Goal: Information Seeking & Learning: Compare options

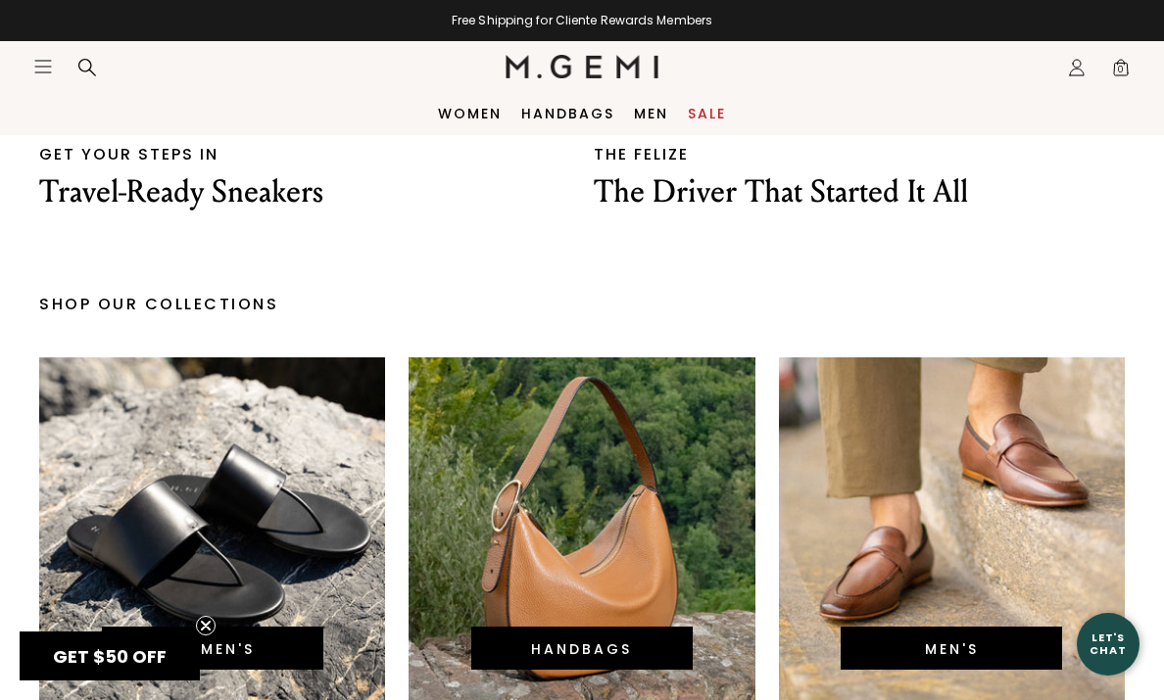
scroll to position [3678, 0]
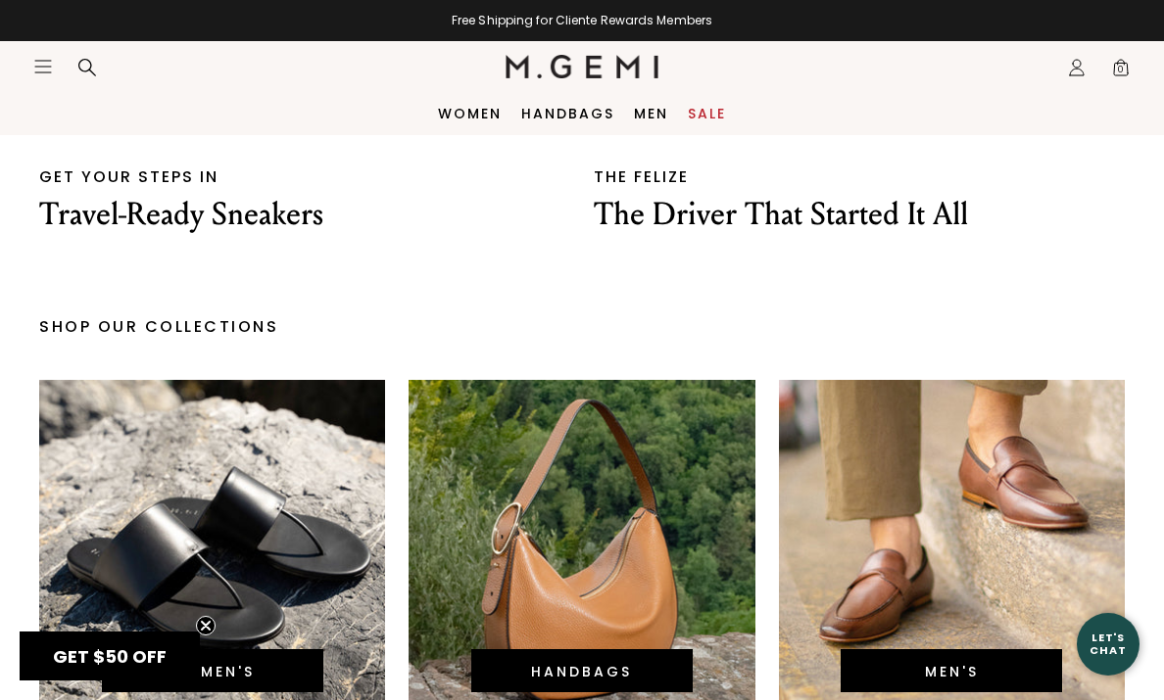
click at [699, 118] on link "Sale" at bounding box center [707, 114] width 38 height 16
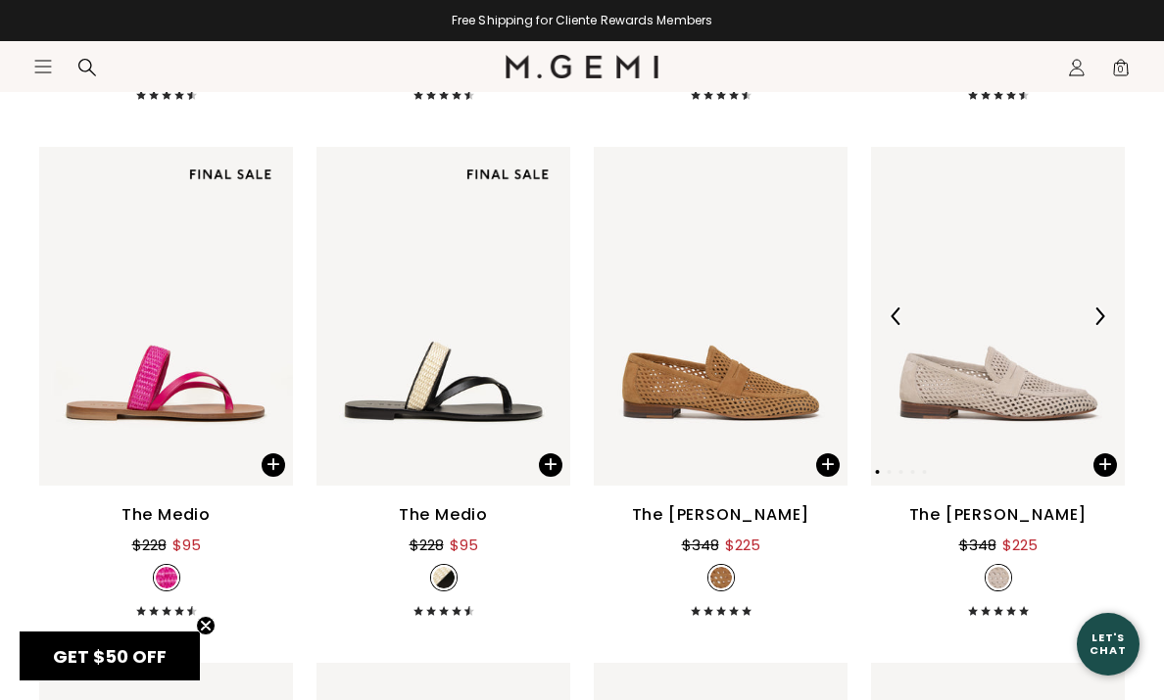
scroll to position [1566, 0]
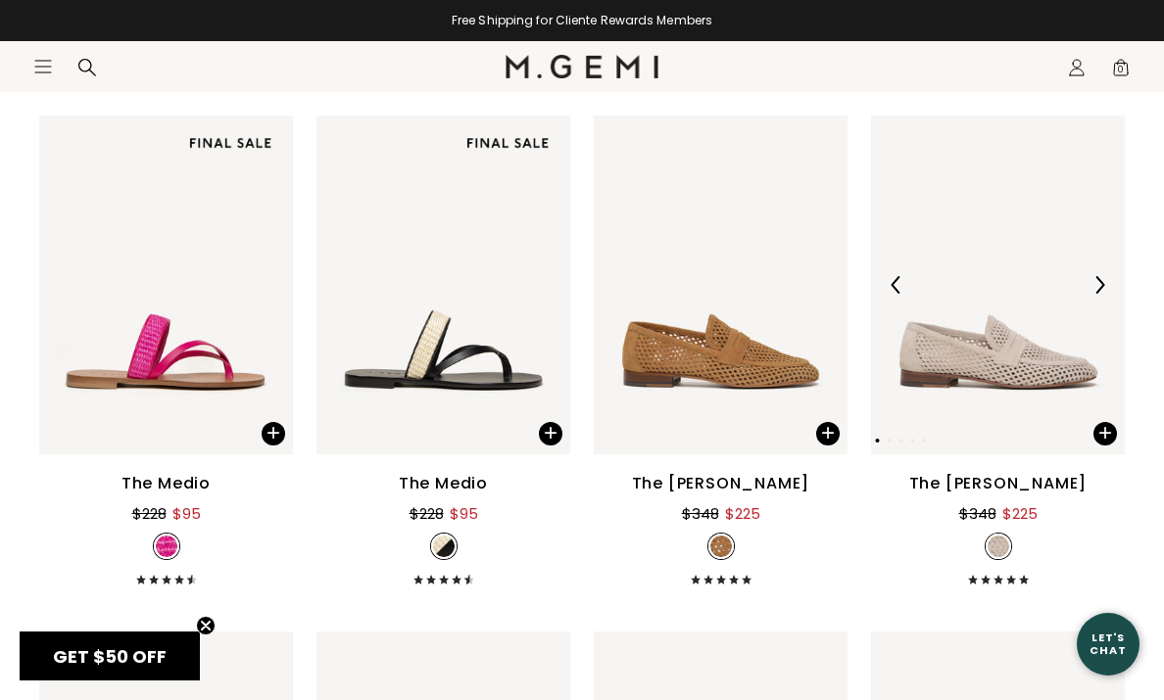
click at [1097, 289] on img at bounding box center [1099, 285] width 18 height 18
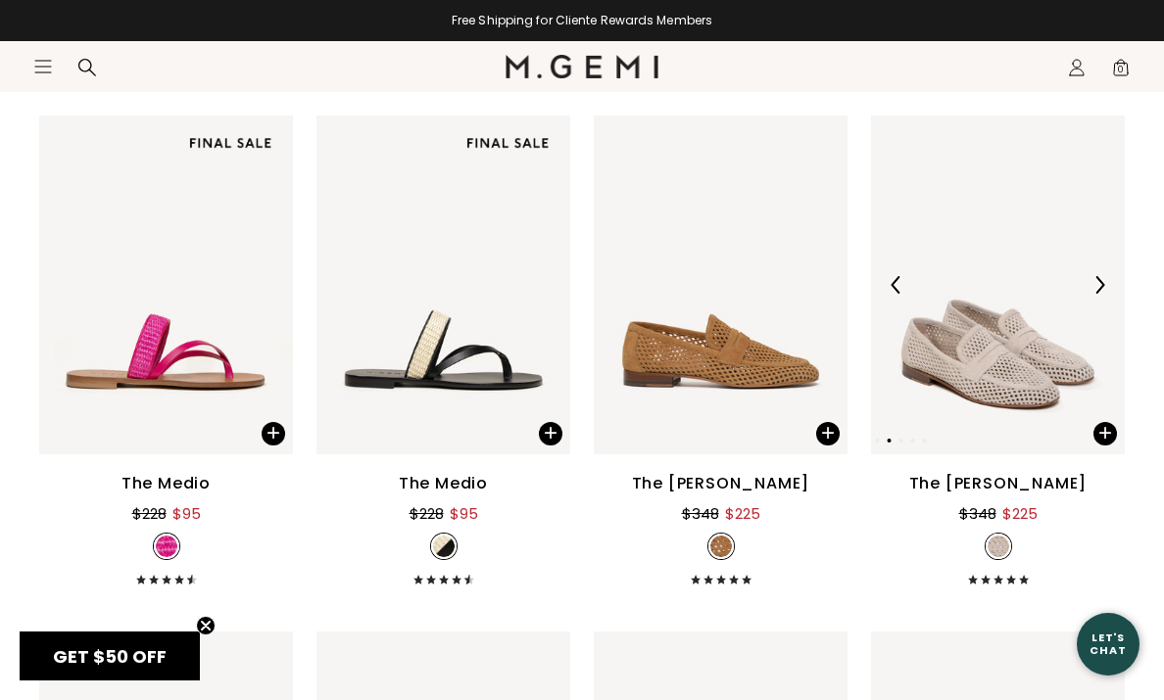
click at [1097, 289] on img at bounding box center [1099, 285] width 18 height 18
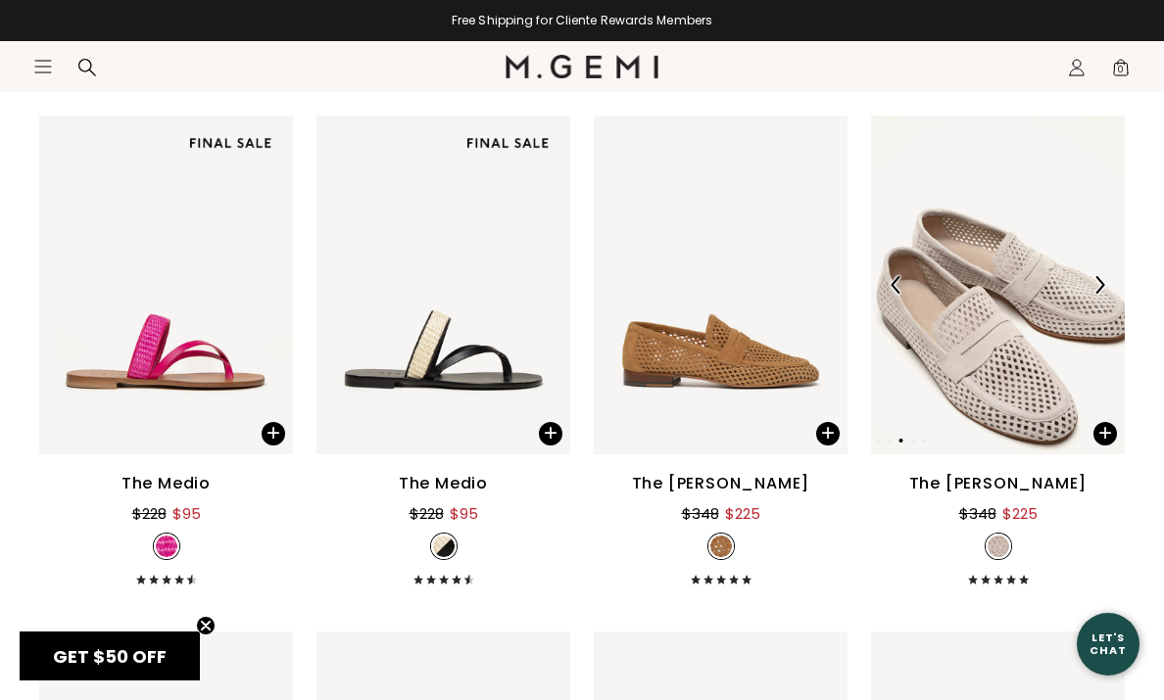
click at [1097, 289] on img at bounding box center [1099, 285] width 18 height 18
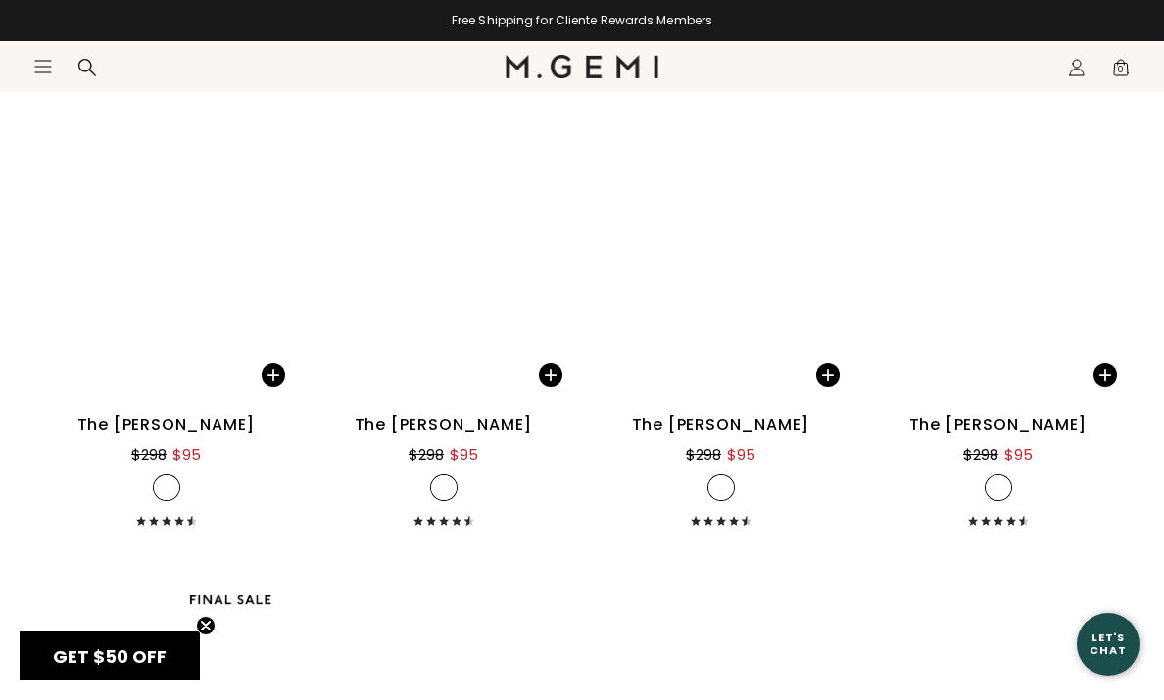
scroll to position [6782, 0]
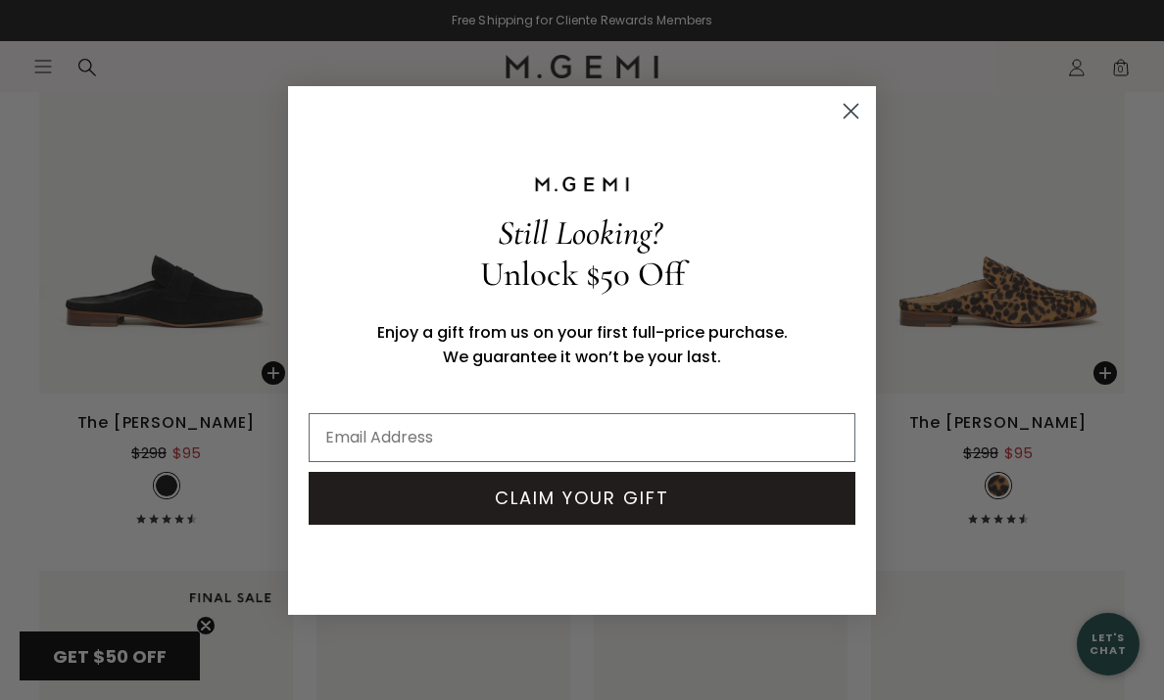
click at [850, 111] on icon "Close dialog" at bounding box center [851, 111] width 14 height 14
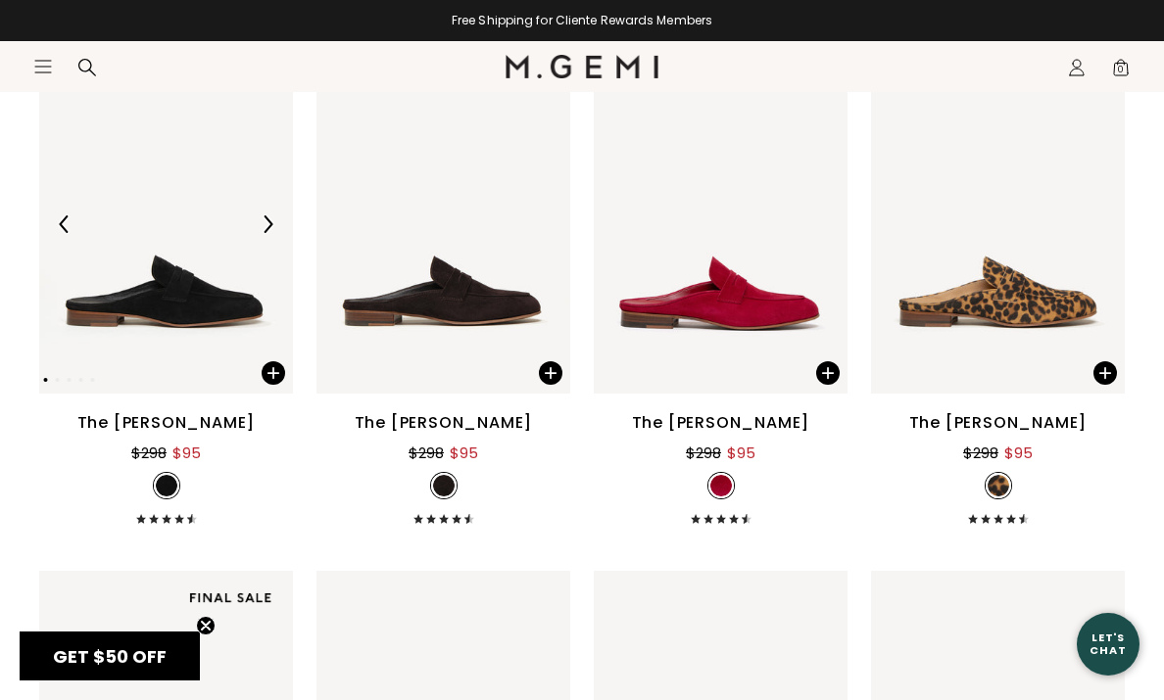
click at [270, 220] on img at bounding box center [268, 225] width 18 height 18
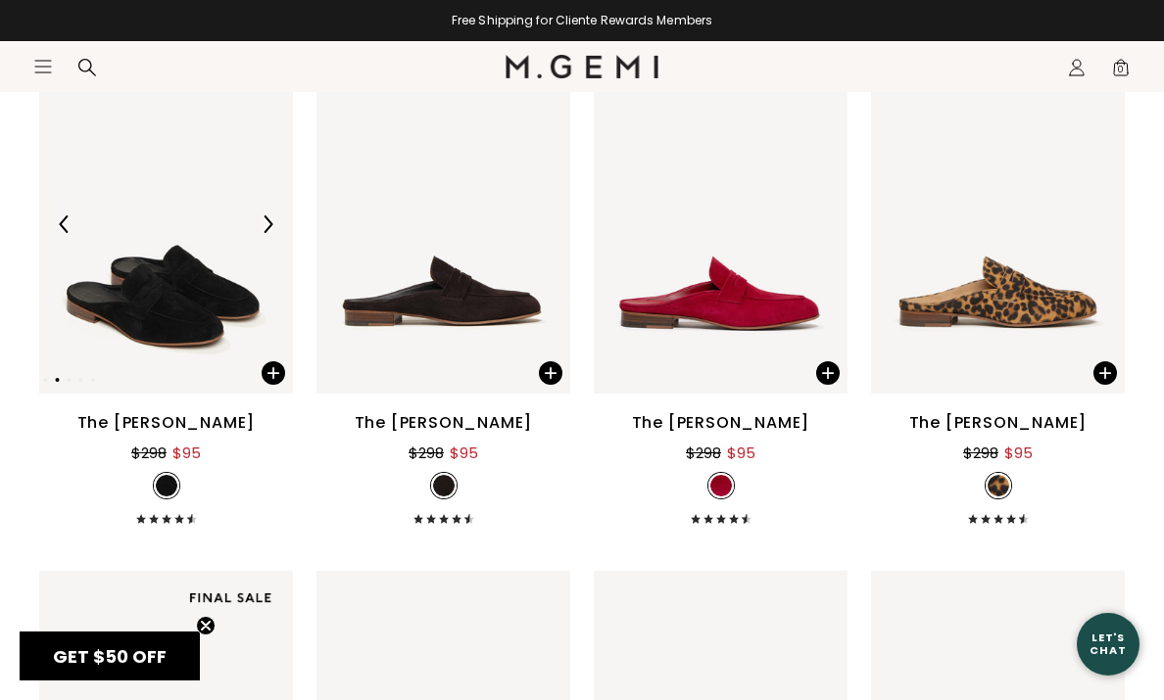
click at [270, 220] on img at bounding box center [268, 225] width 18 height 18
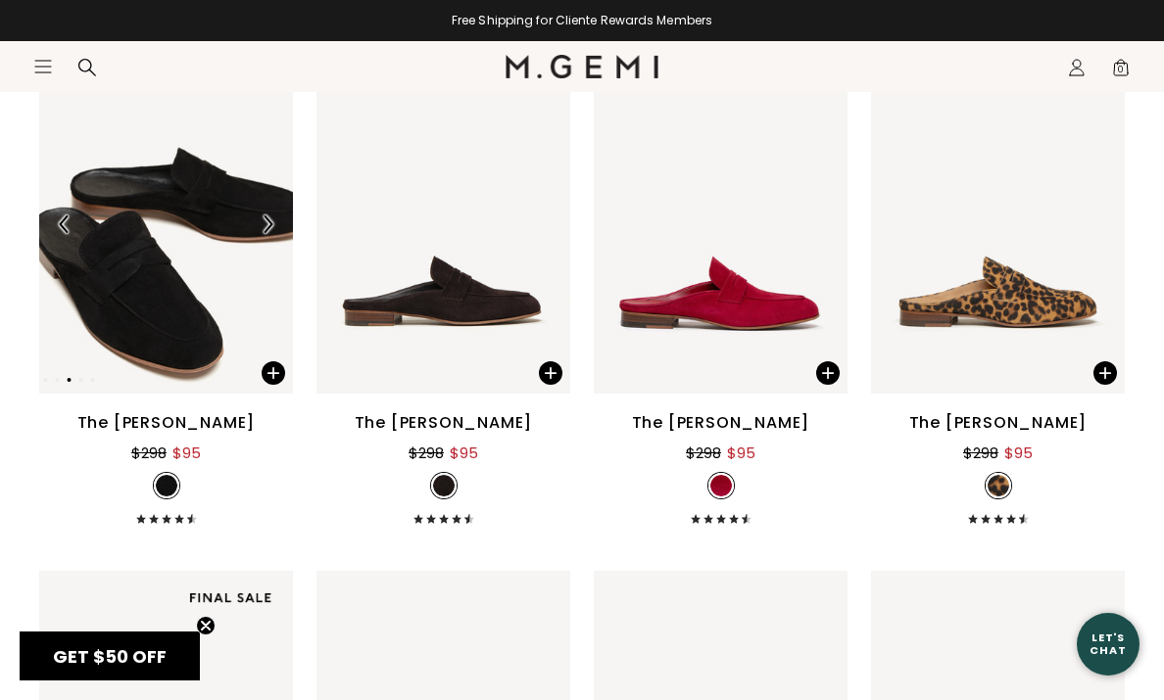
click at [270, 220] on img at bounding box center [268, 225] width 18 height 18
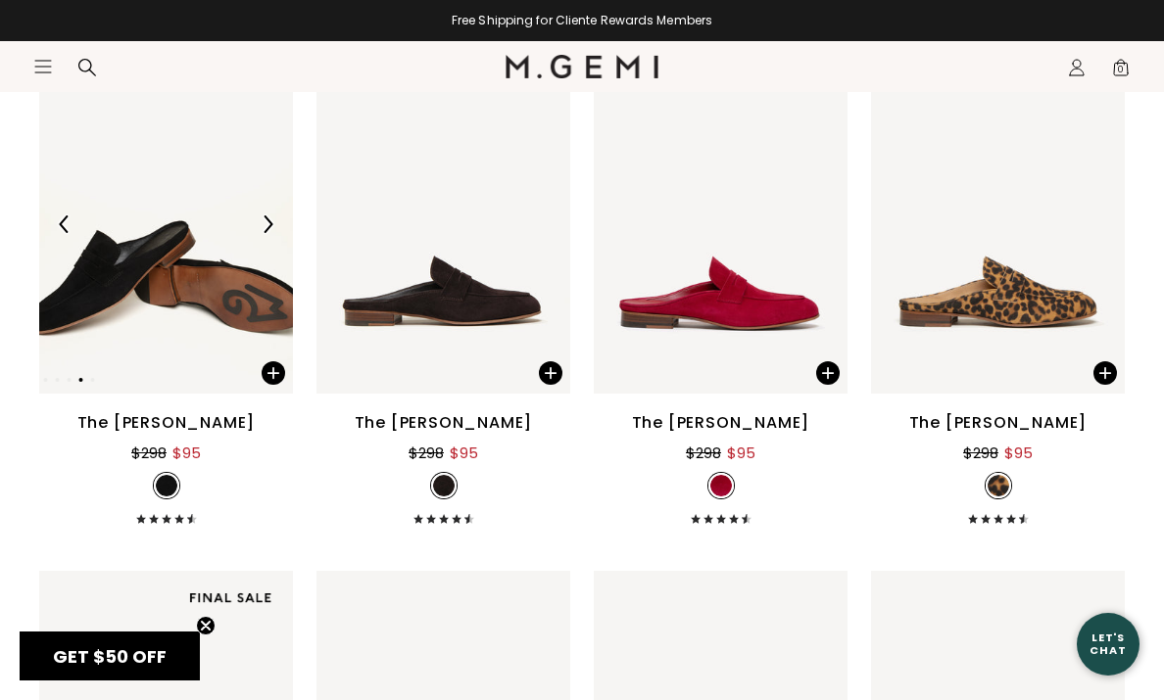
click at [270, 220] on img at bounding box center [268, 225] width 18 height 18
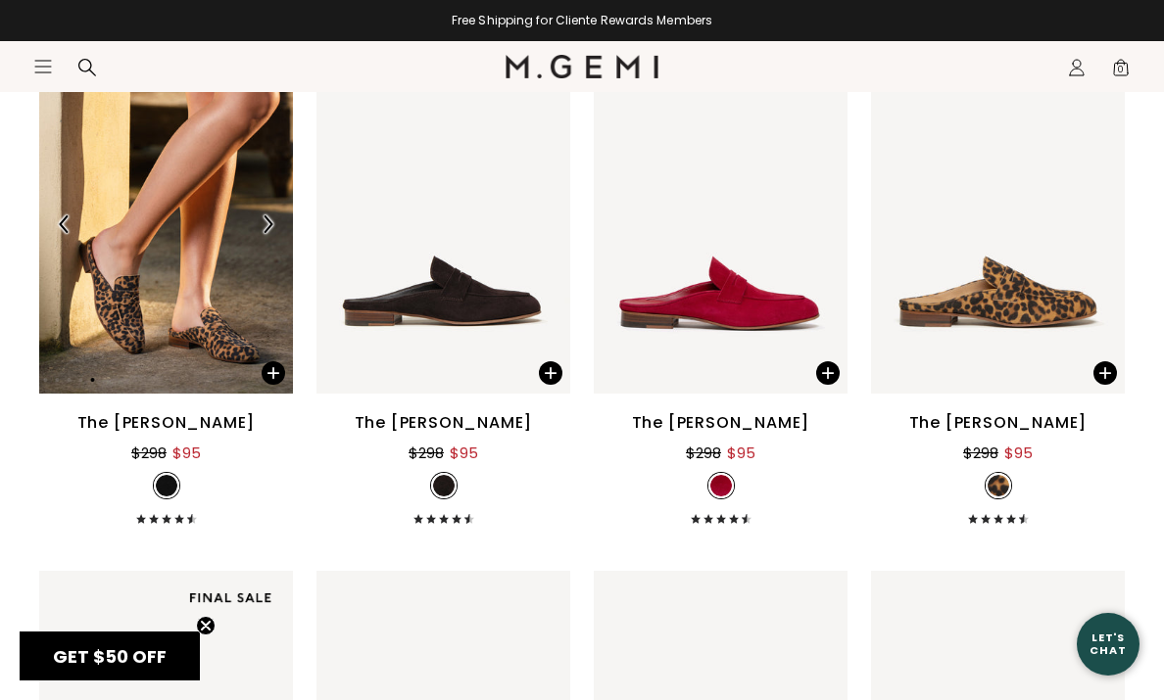
click at [271, 221] on img at bounding box center [268, 225] width 18 height 18
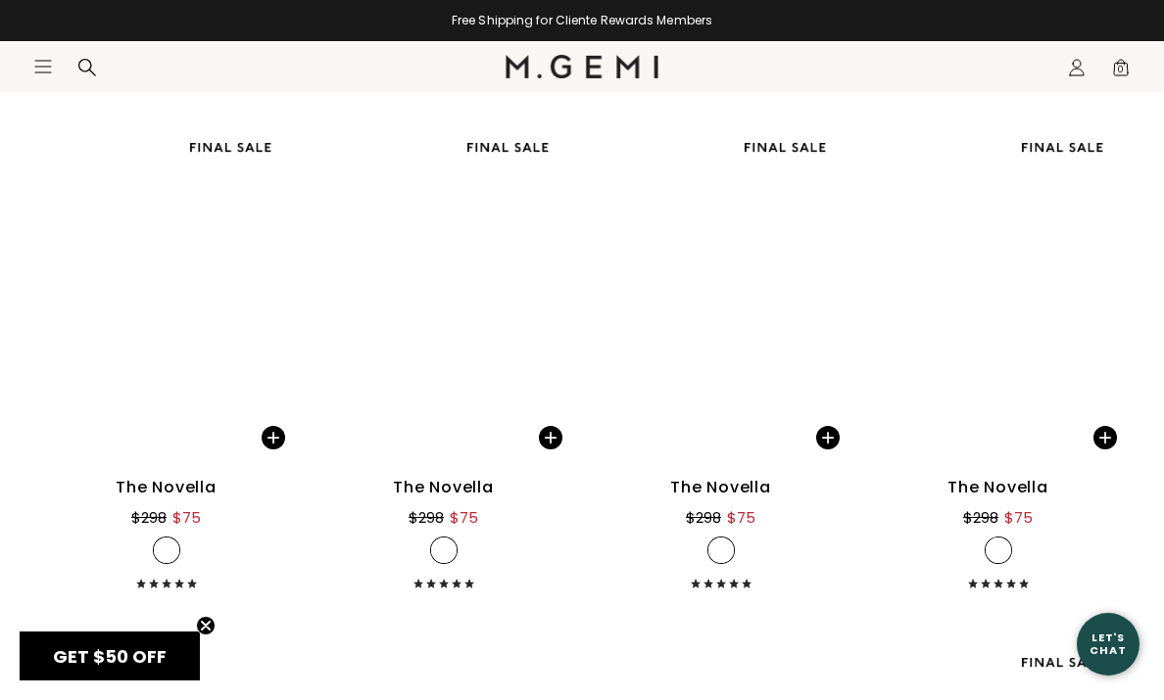
scroll to position [13452, 0]
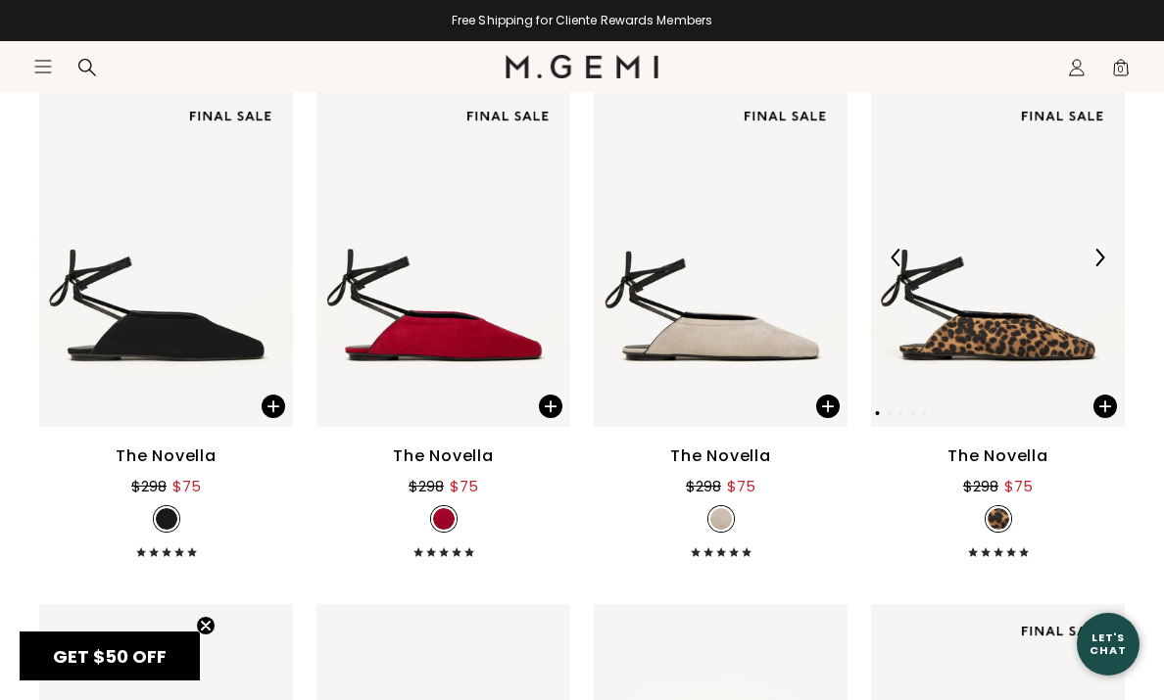
click at [1104, 268] on div at bounding box center [1099, 257] width 31 height 31
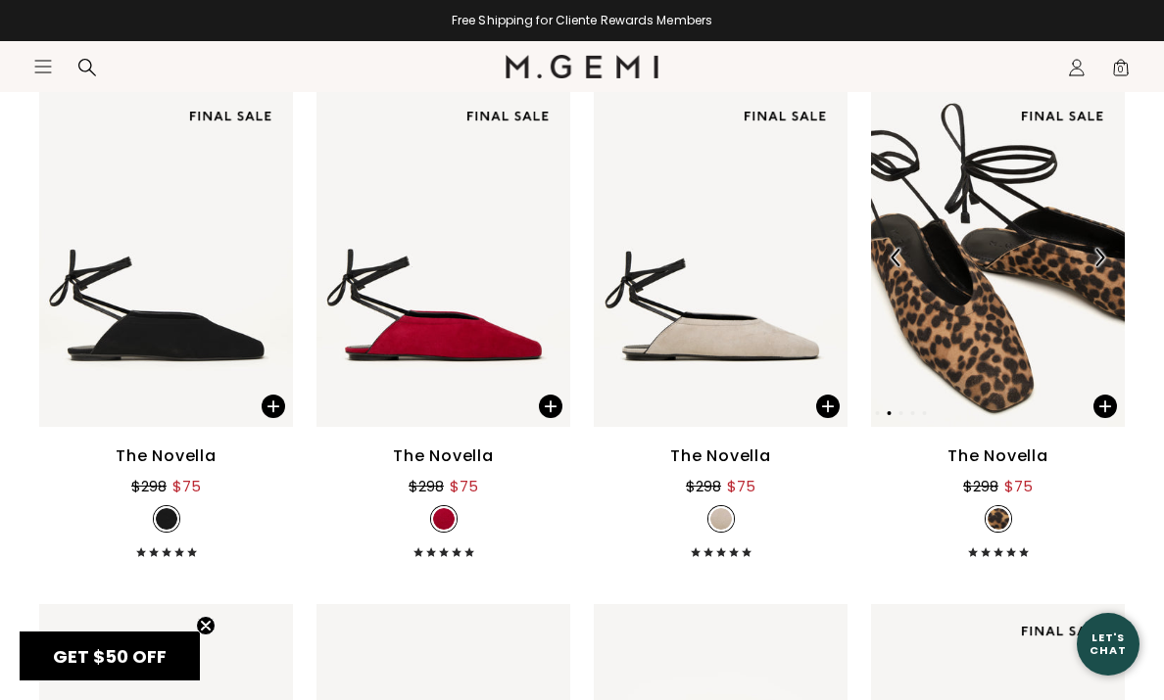
click at [1104, 268] on div at bounding box center [1099, 257] width 31 height 31
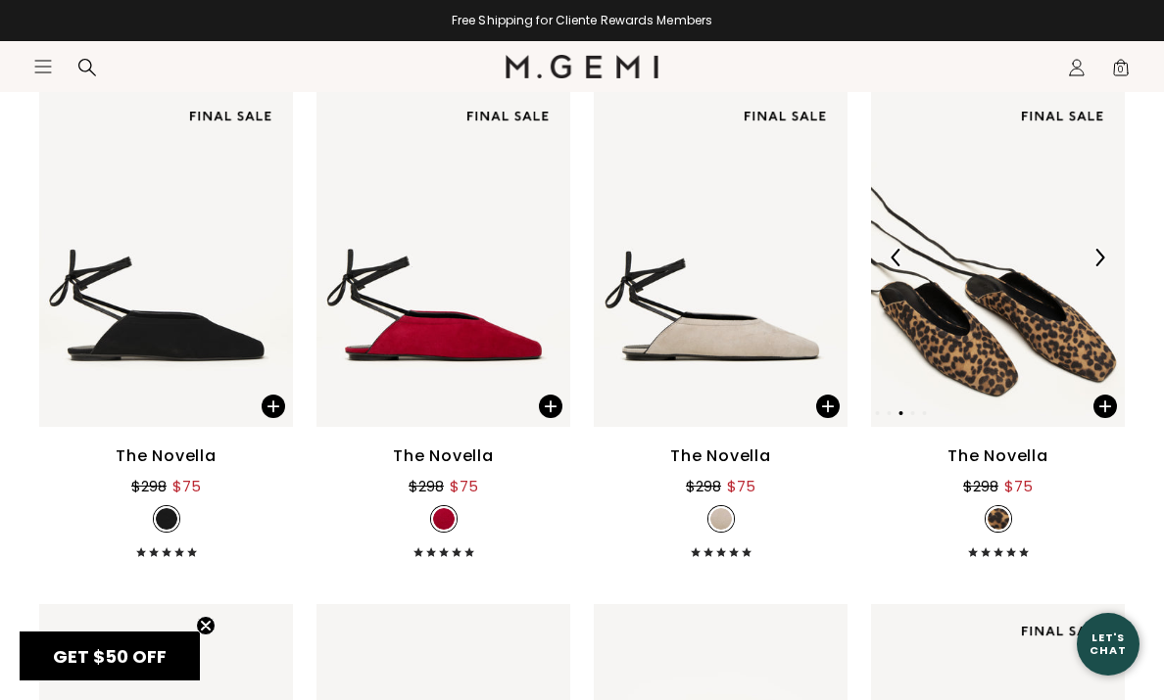
click at [1104, 268] on div at bounding box center [1099, 257] width 31 height 31
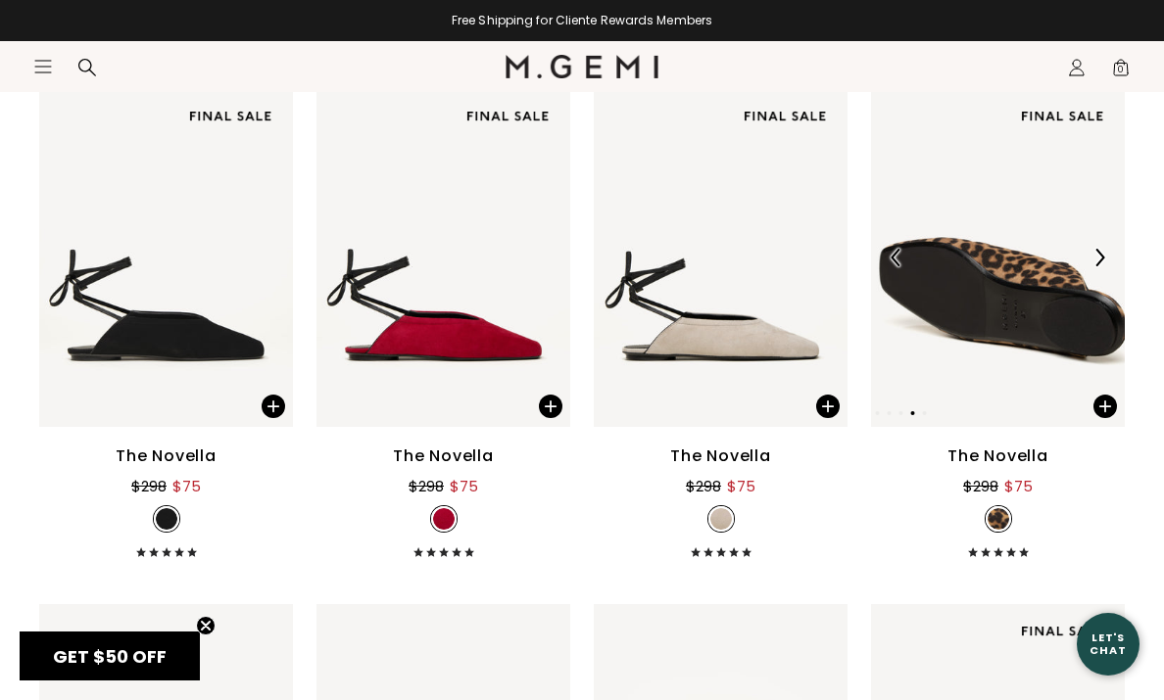
click at [1104, 268] on div at bounding box center [1099, 257] width 31 height 31
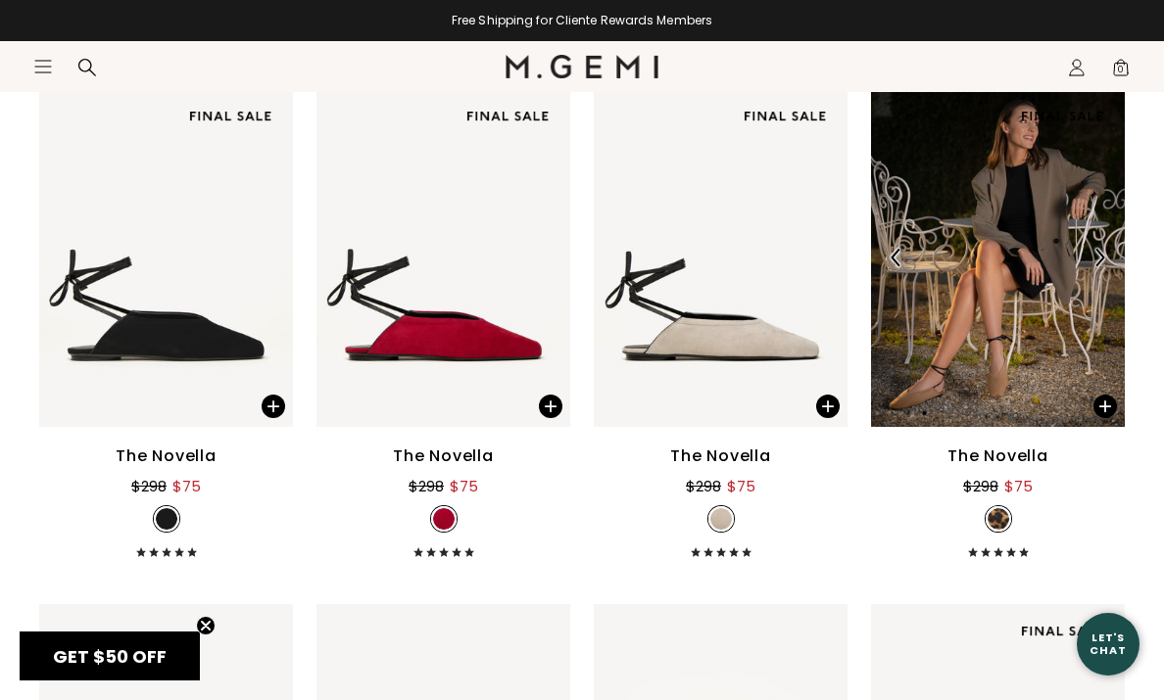
click at [1104, 268] on div at bounding box center [1099, 257] width 31 height 31
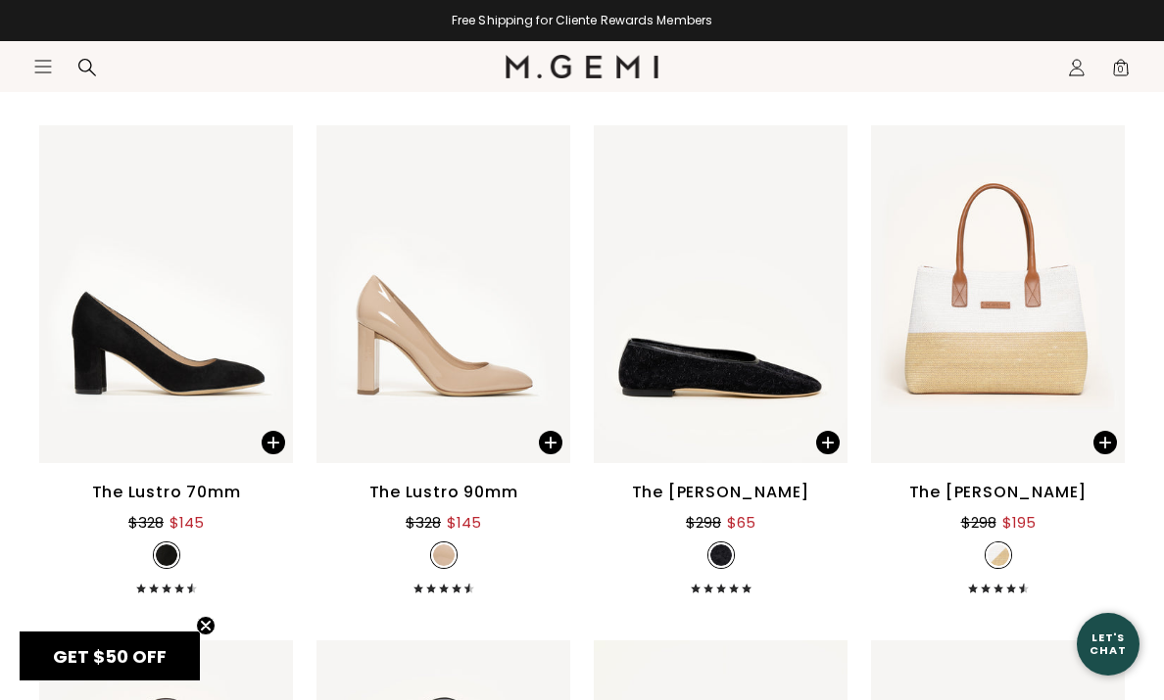
scroll to position [14963, 0]
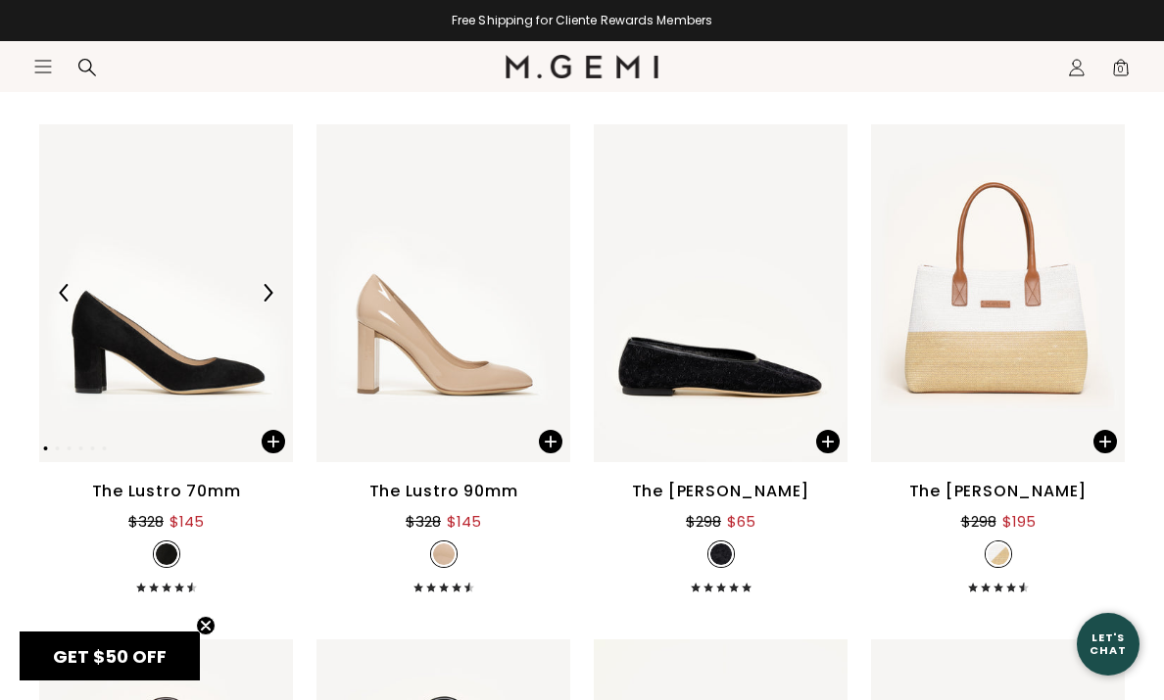
click at [274, 292] on img at bounding box center [268, 293] width 18 height 18
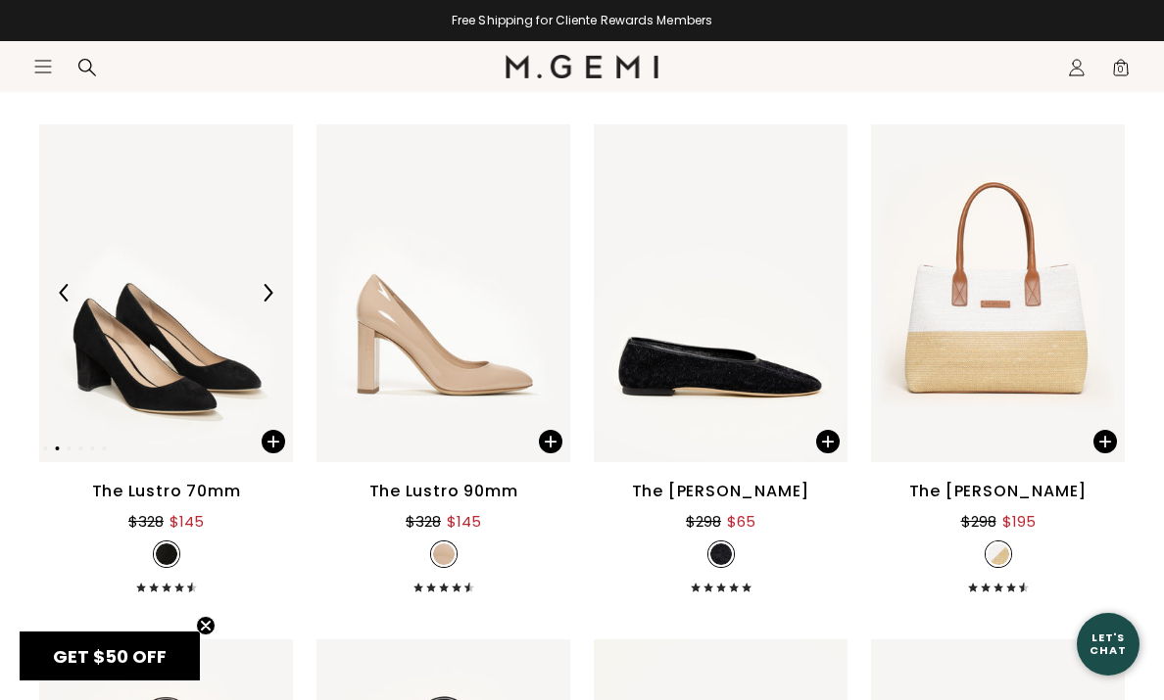
click at [274, 292] on img at bounding box center [268, 293] width 18 height 18
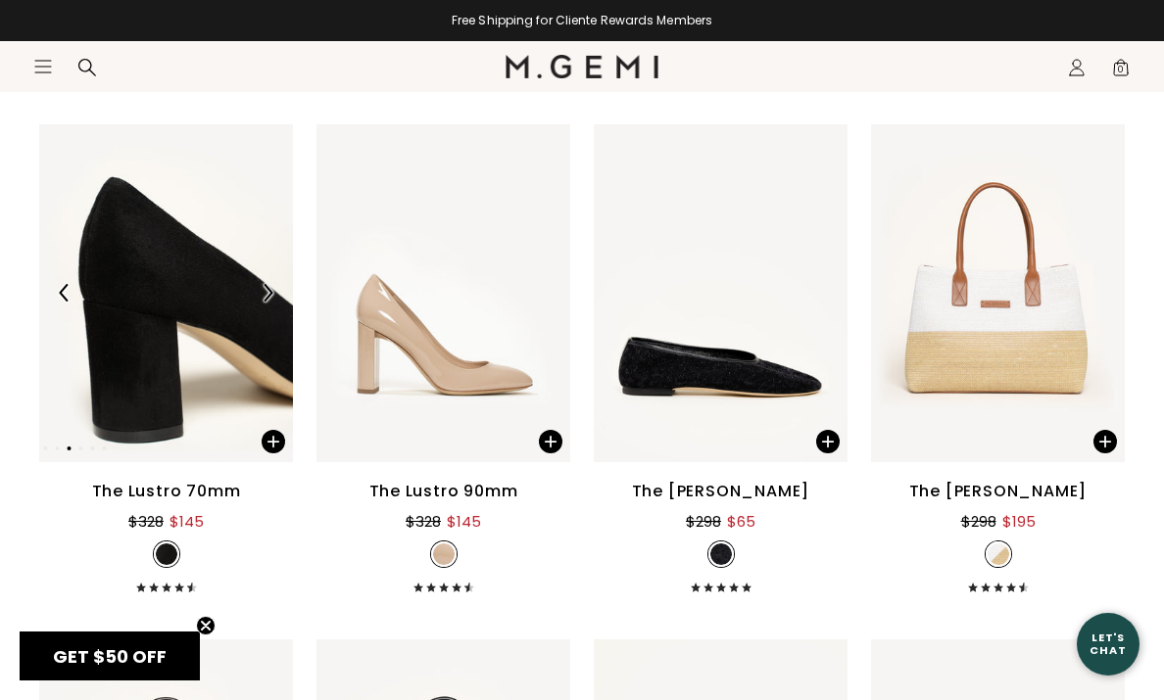
click at [275, 293] on img at bounding box center [268, 293] width 18 height 18
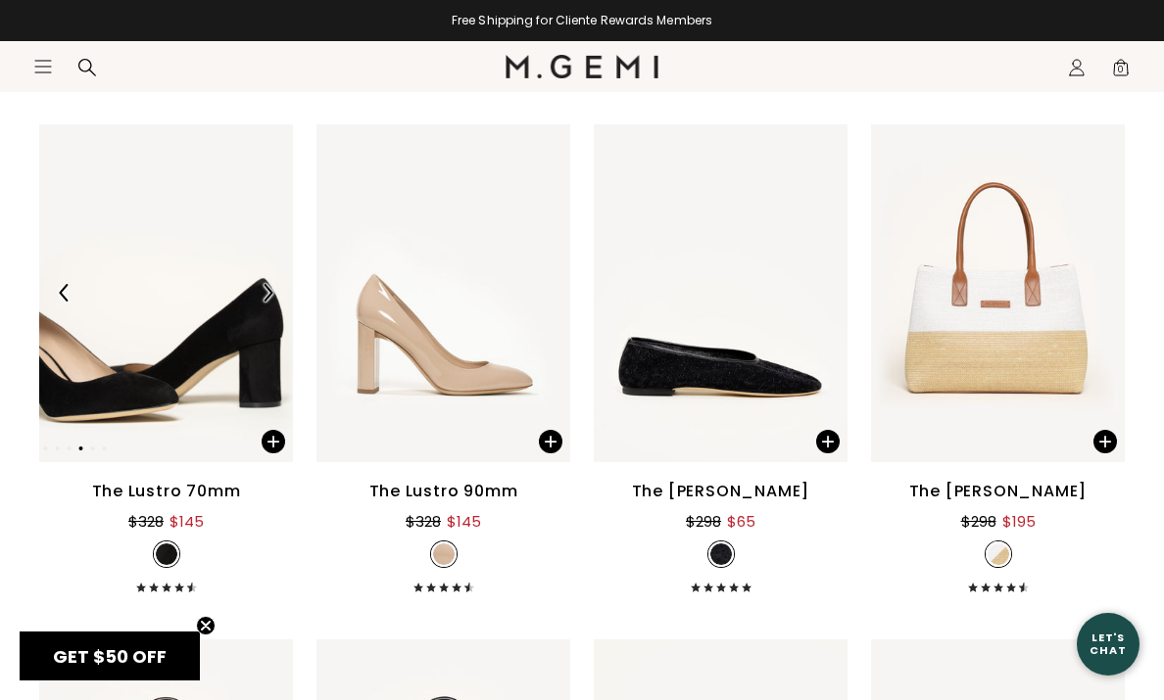
click at [275, 293] on img at bounding box center [268, 293] width 18 height 18
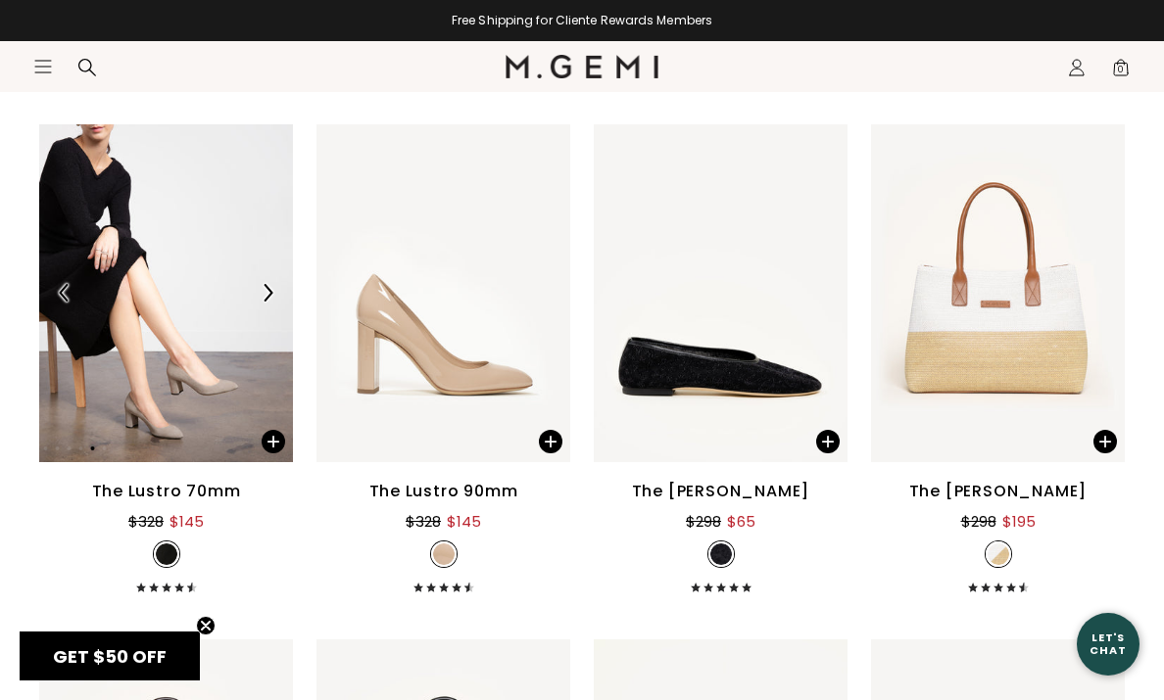
click at [275, 294] on img at bounding box center [268, 293] width 18 height 18
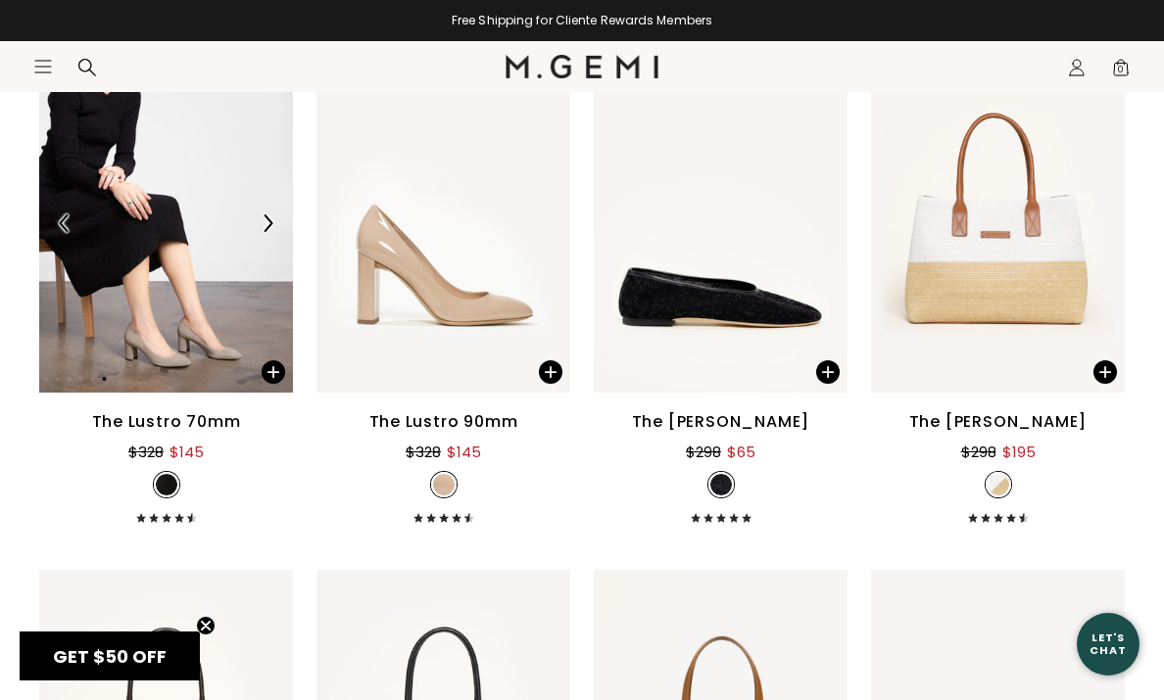
scroll to position [15035, 0]
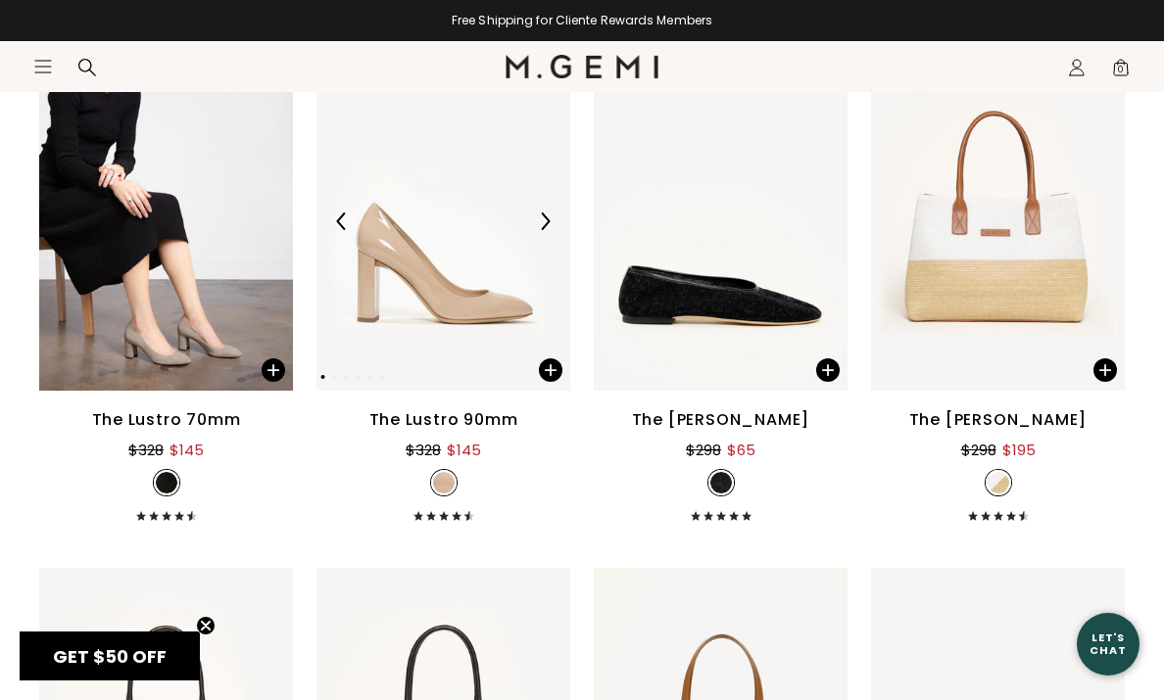
click at [543, 228] on img at bounding box center [545, 222] width 18 height 18
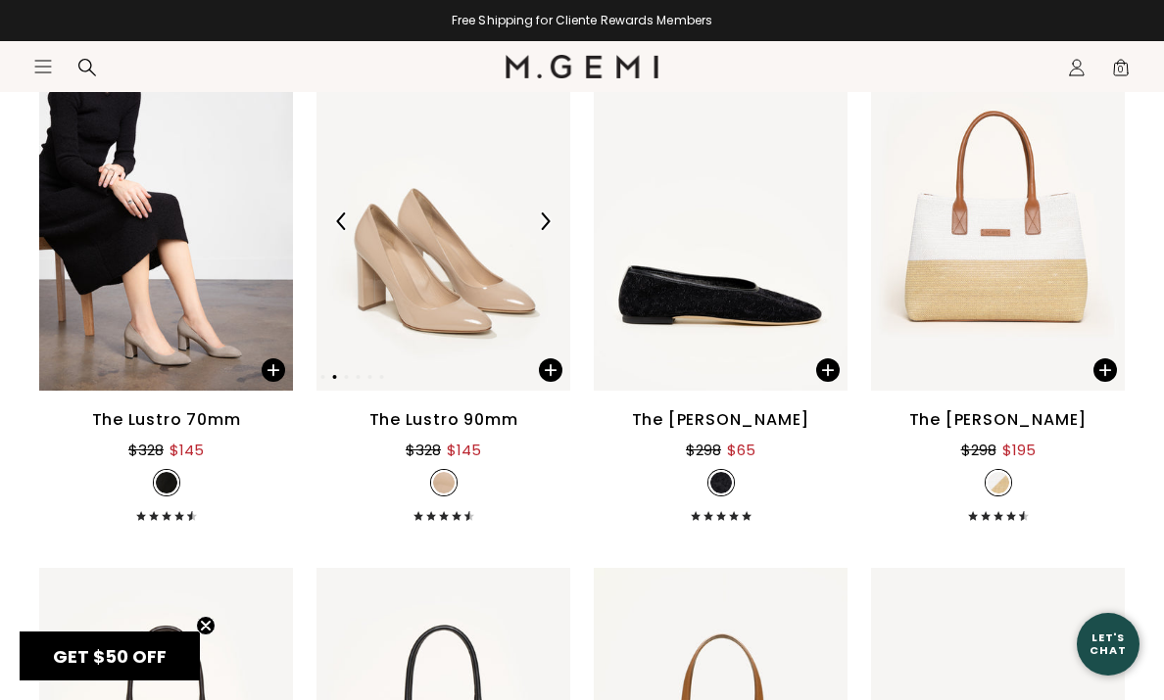
click at [543, 228] on img at bounding box center [545, 222] width 18 height 18
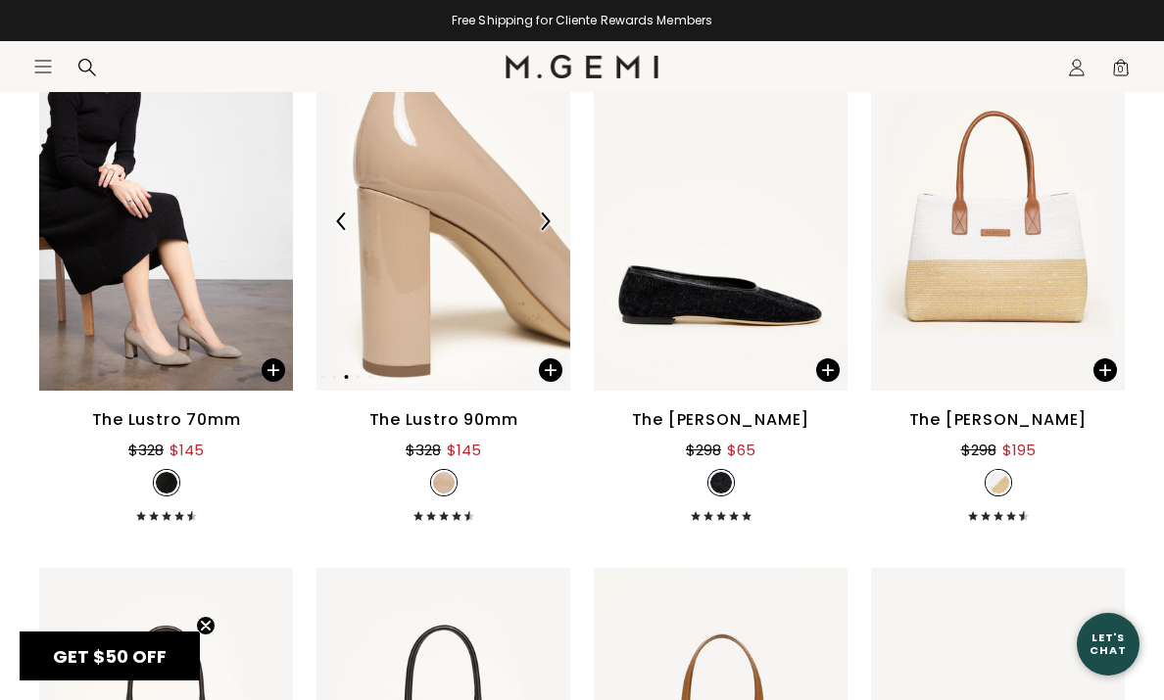
click at [543, 228] on img at bounding box center [545, 222] width 18 height 18
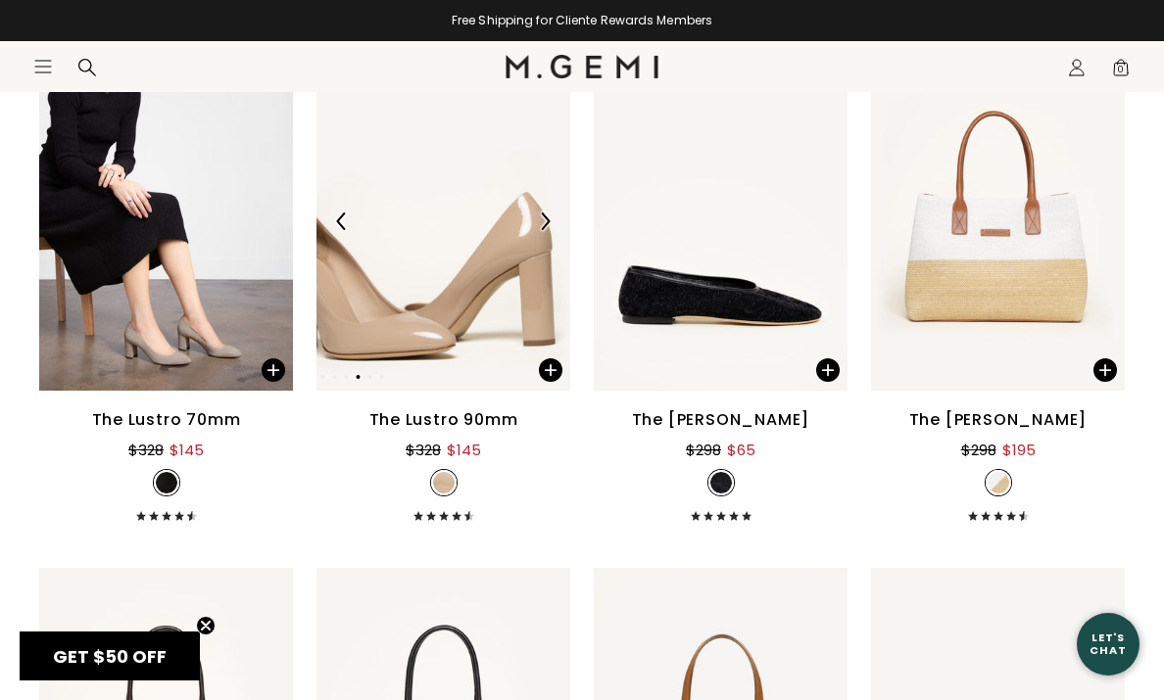
click at [543, 228] on img at bounding box center [545, 222] width 18 height 18
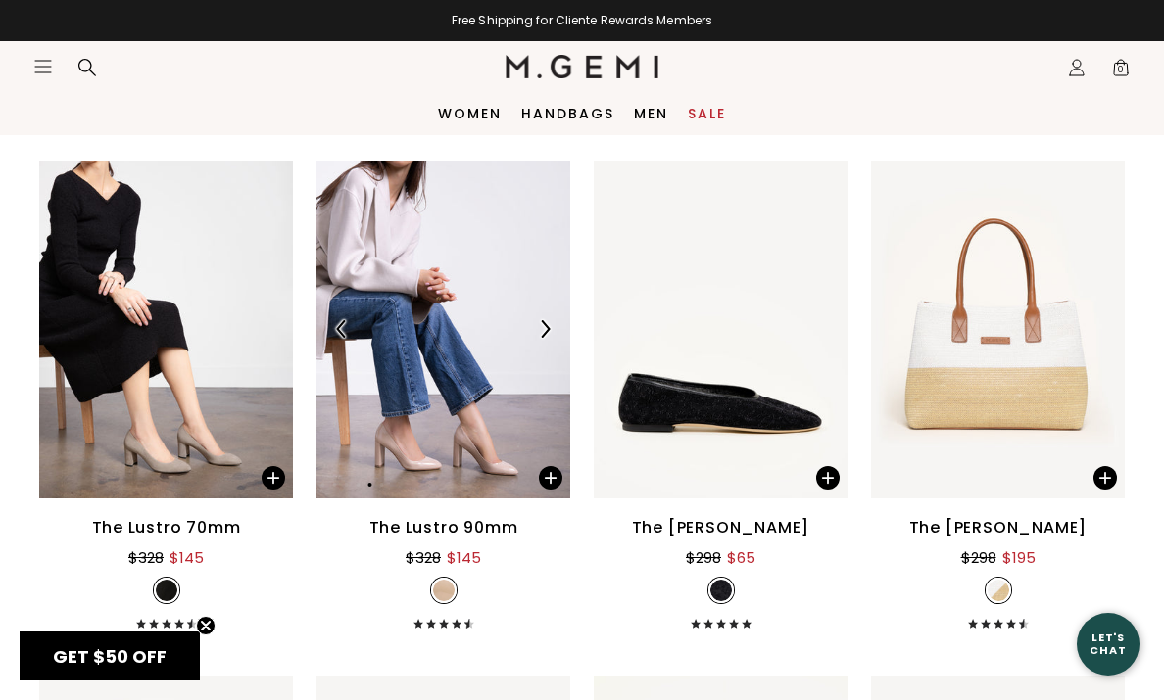
scroll to position [14925, 0]
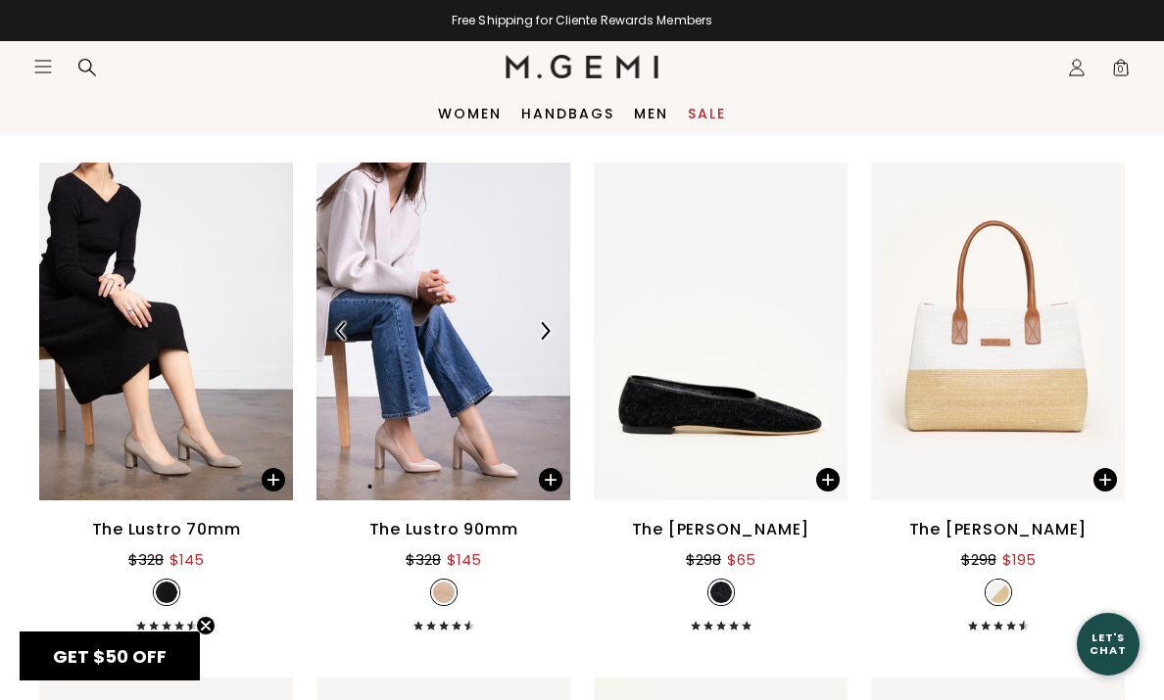
click at [459, 318] on div at bounding box center [443, 330] width 254 height 31
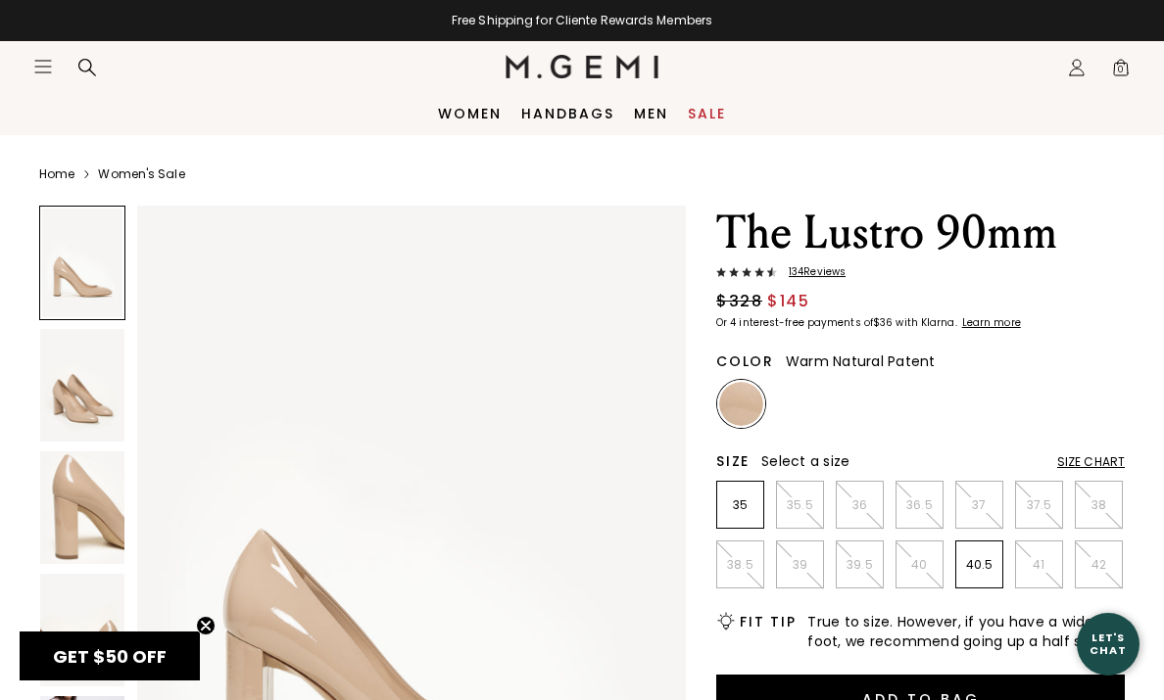
click at [72, 383] on img at bounding box center [82, 385] width 84 height 113
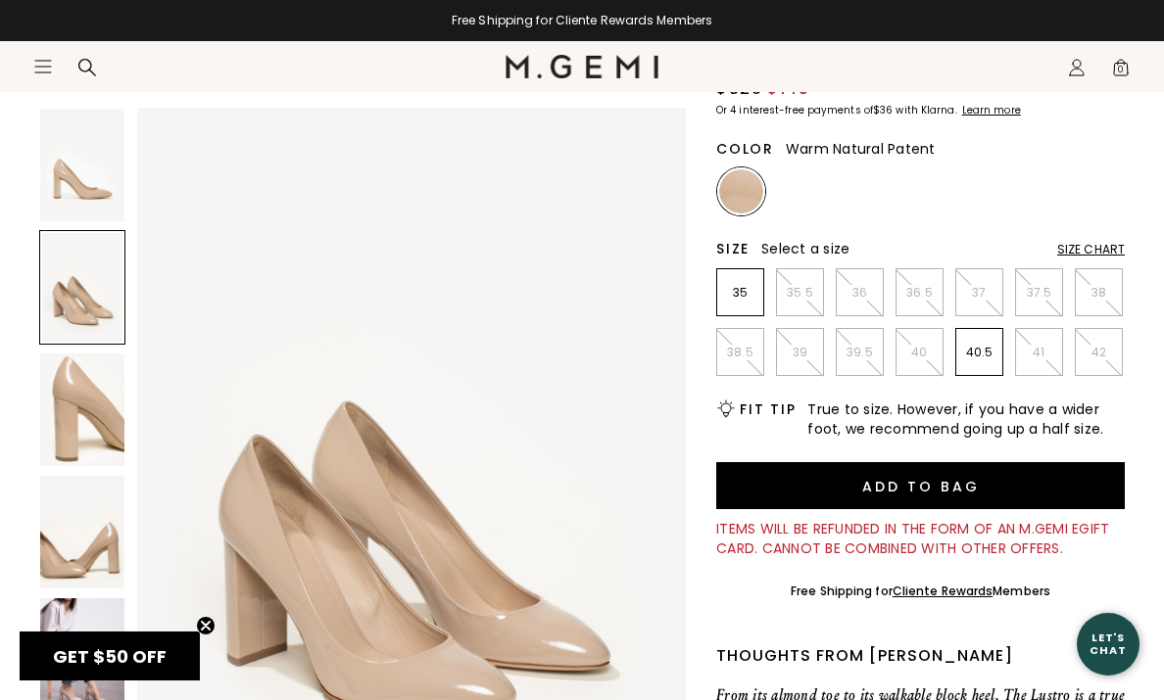
scroll to position [234, 0]
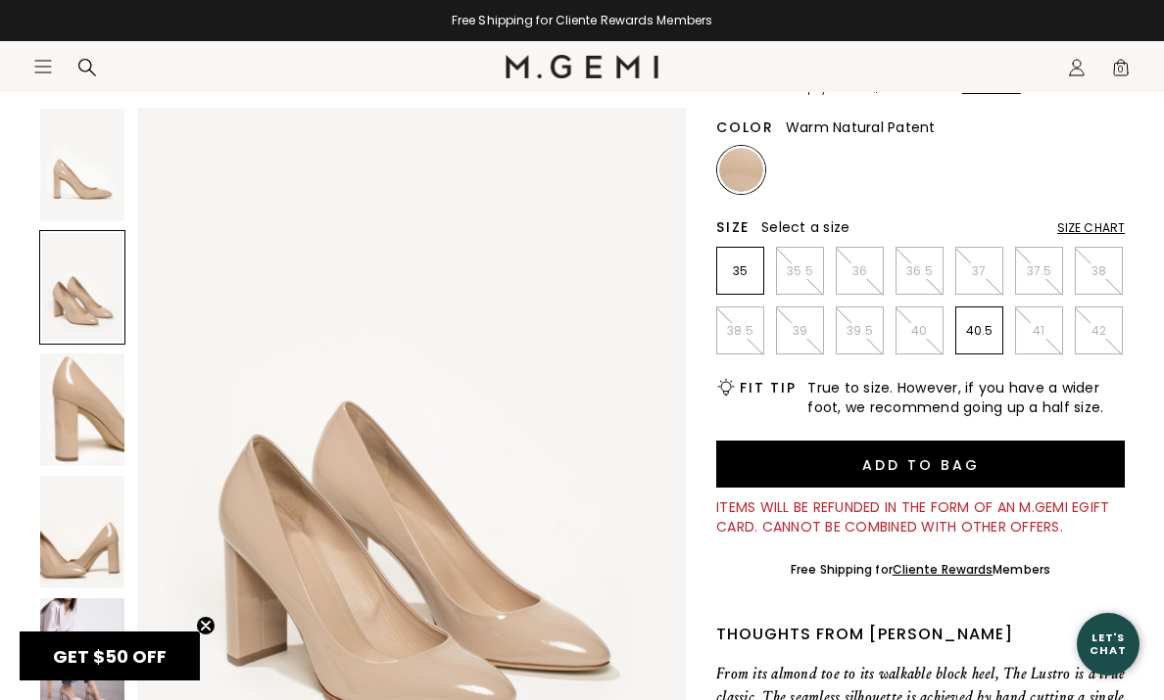
click at [79, 558] on img at bounding box center [82, 532] width 84 height 113
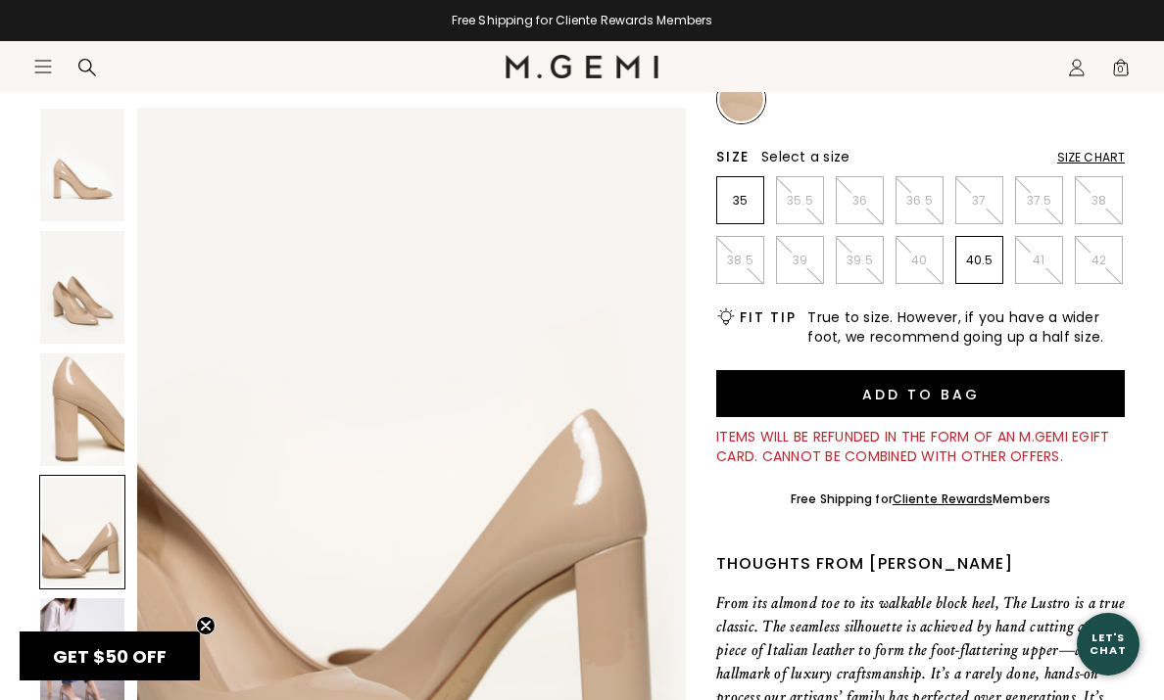
scroll to position [311, 0]
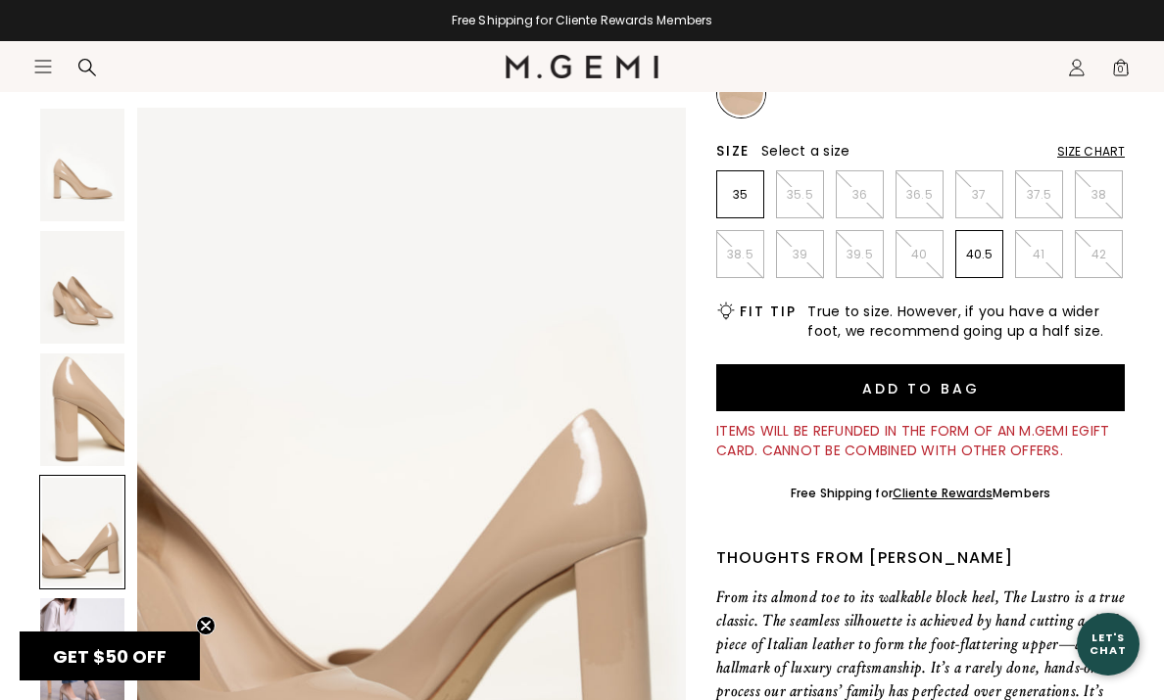
click at [205, 622] on circle "Close teaser" at bounding box center [206, 626] width 19 height 19
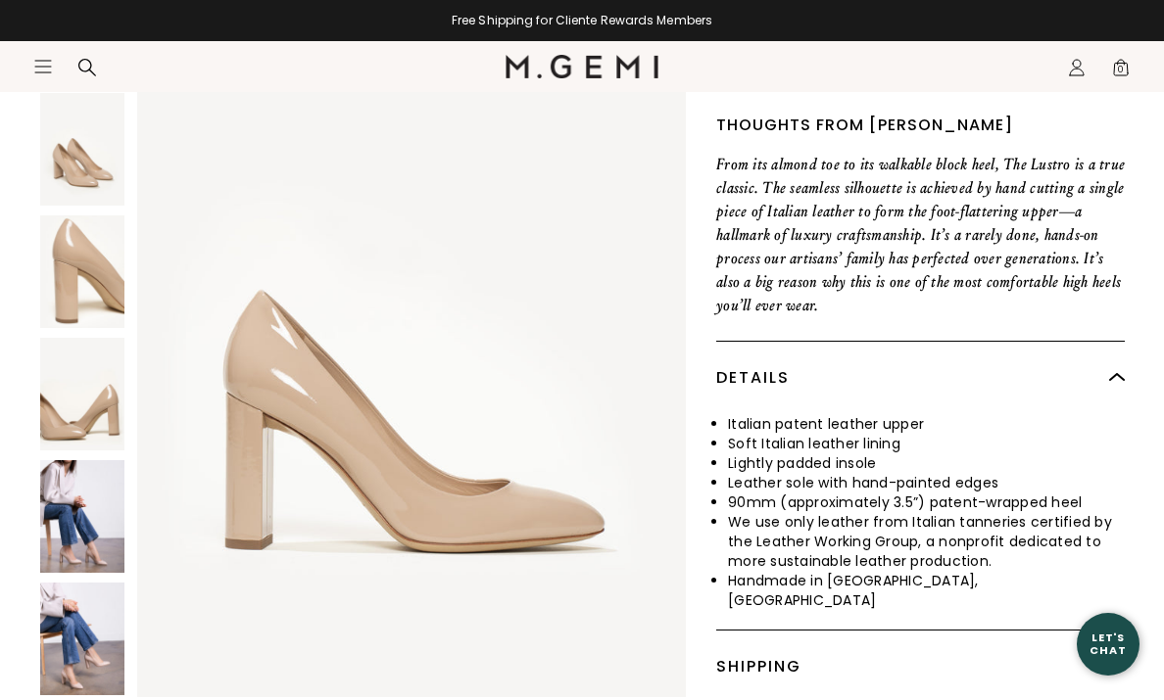
scroll to position [0, 0]
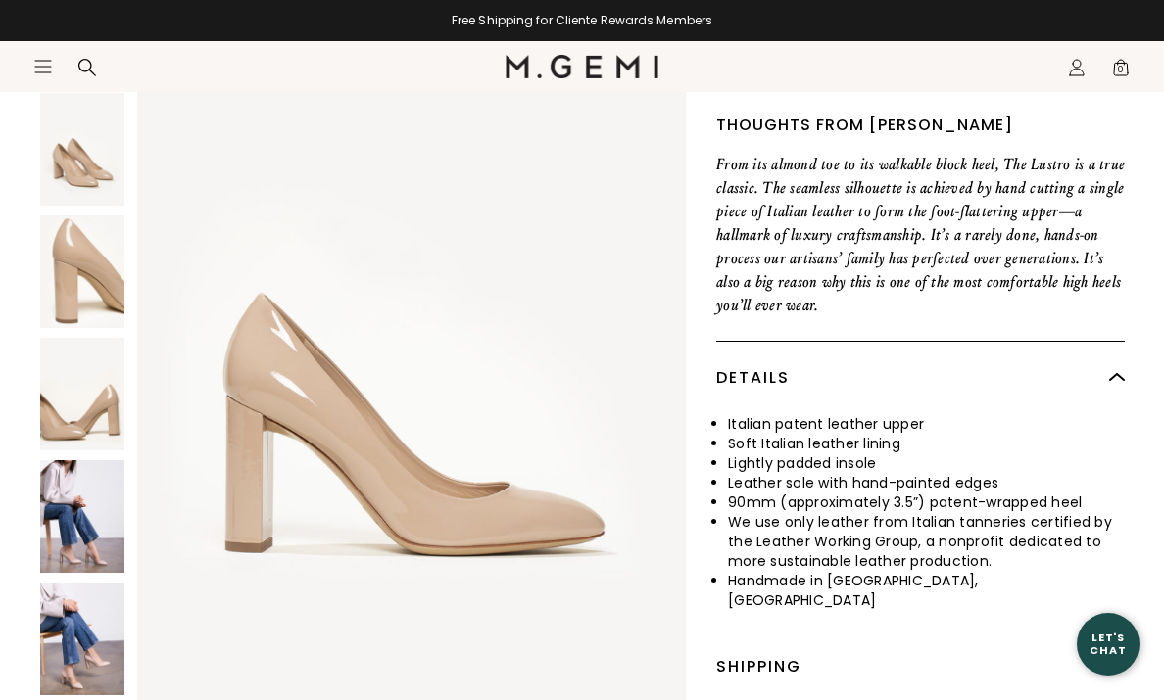
click at [47, 64] on icon "Icons/20x20/hamburger@2x" at bounding box center [43, 67] width 20 height 20
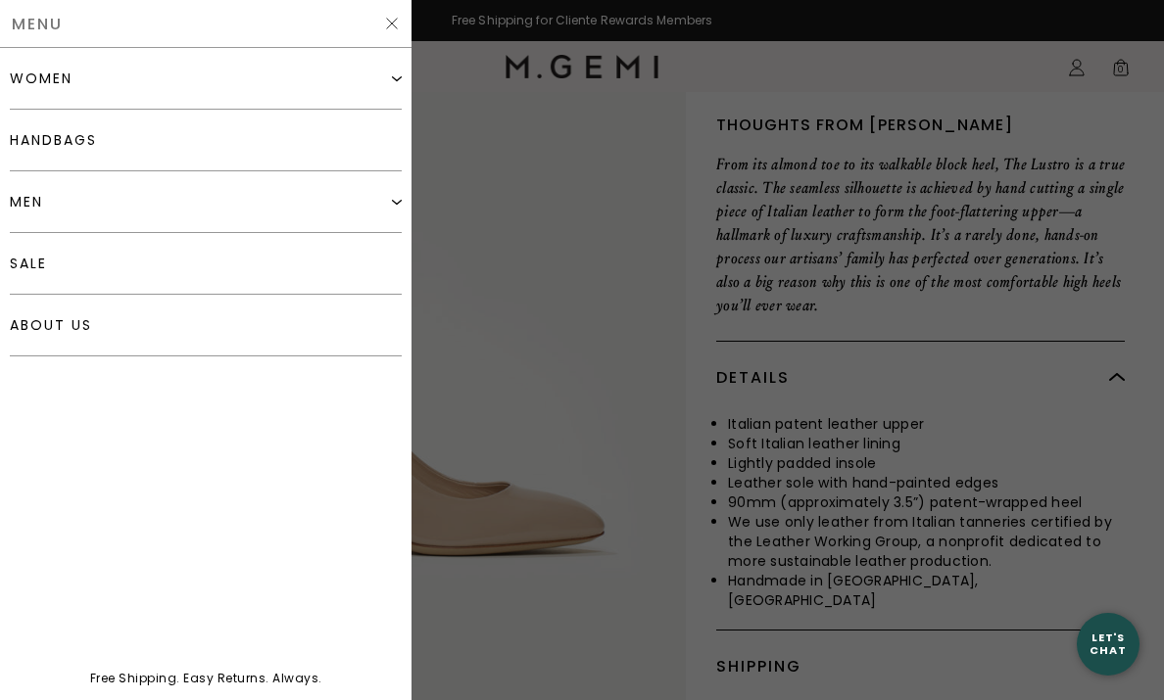
click at [388, 83] on div "women" at bounding box center [206, 79] width 392 height 62
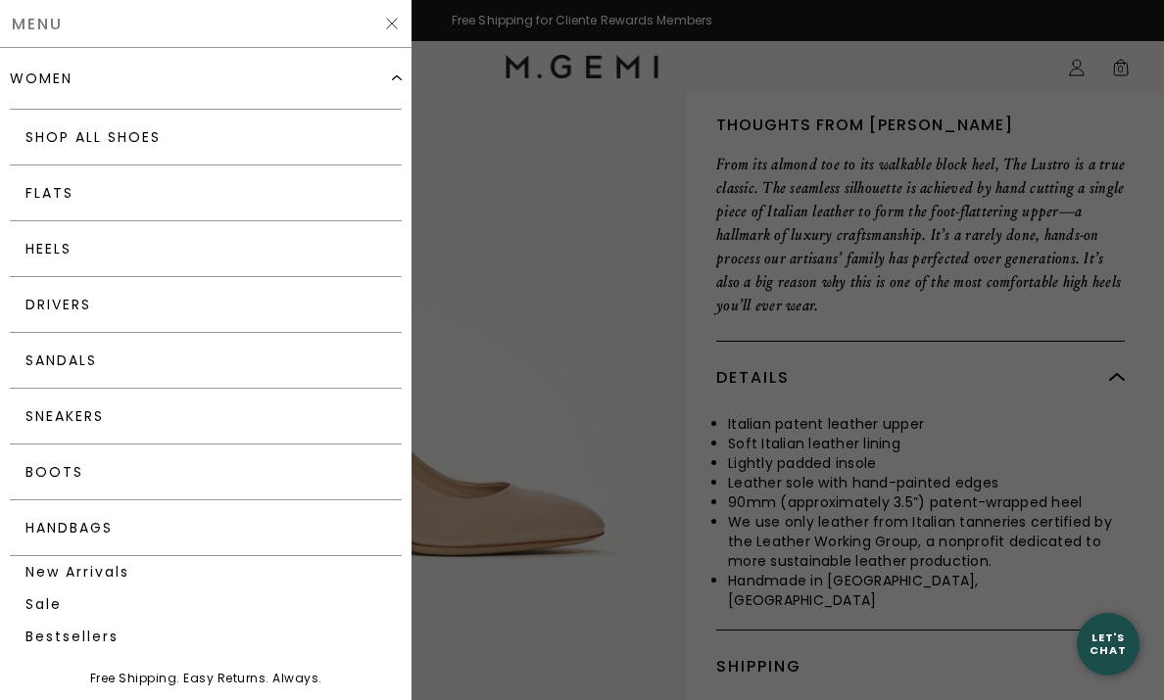
click at [388, 83] on div "women" at bounding box center [206, 78] width 392 height 61
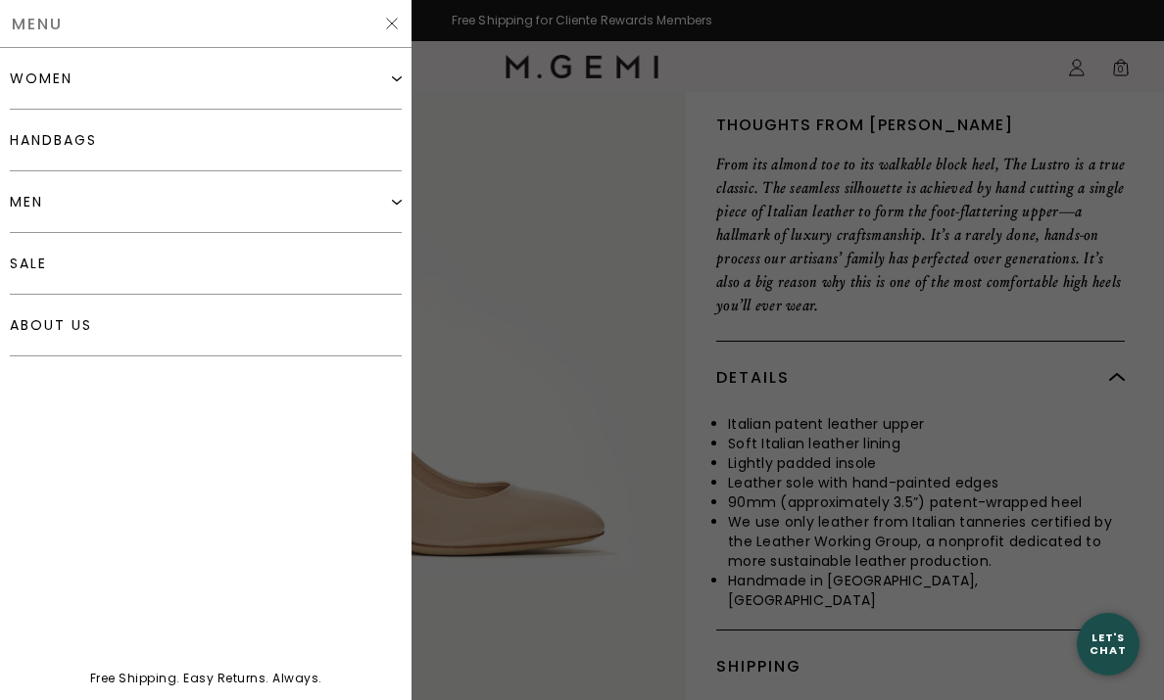
click at [394, 77] on img at bounding box center [397, 78] width 10 height 10
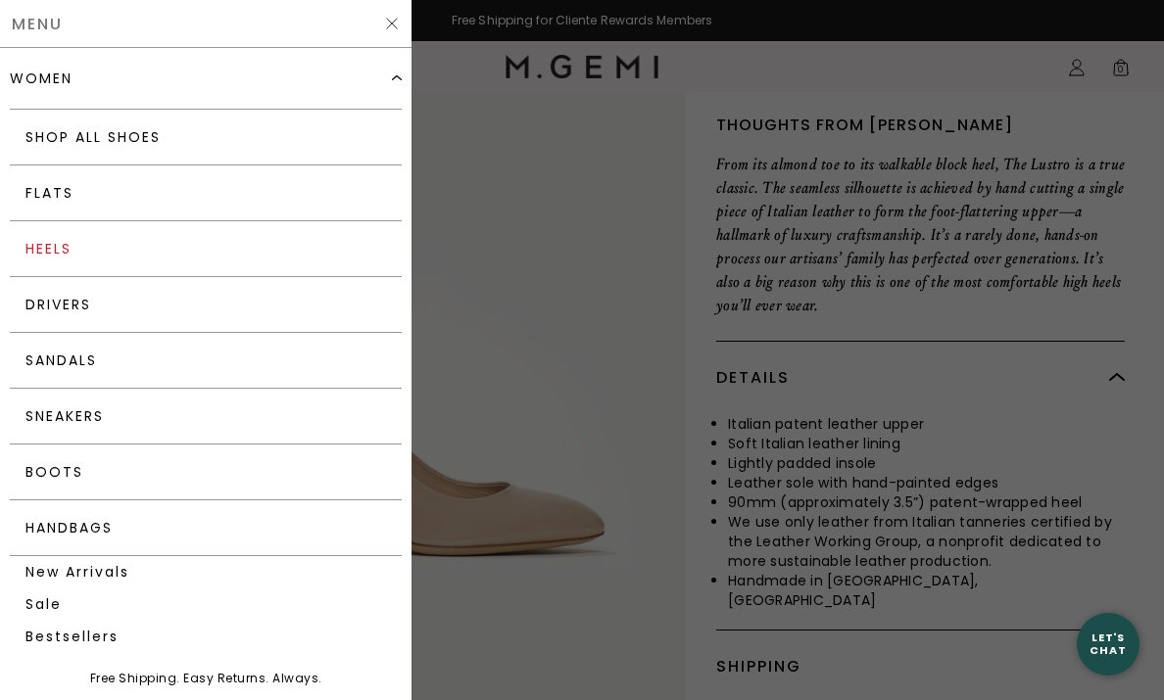
click at [67, 247] on link "Heels" at bounding box center [206, 249] width 392 height 56
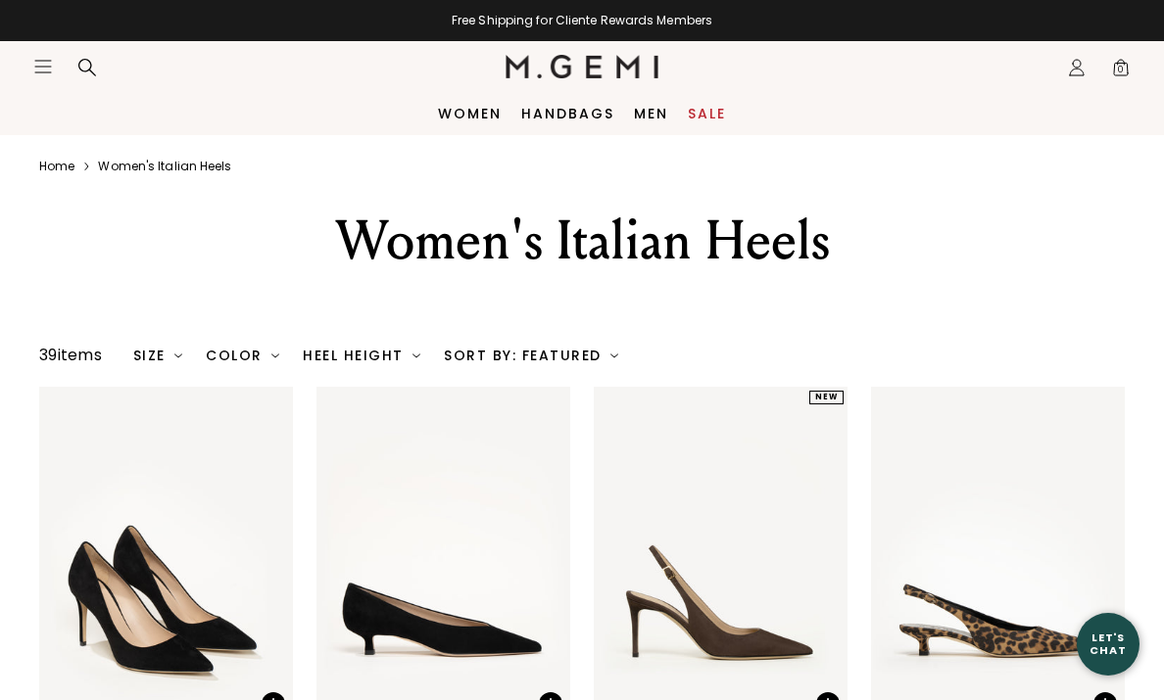
click at [84, 70] on div "Close dialog Don't Forget ENJOY $50 OFF Don’t see something you love? We launch…" at bounding box center [582, 350] width 1164 height 700
click at [86, 67] on icon at bounding box center [87, 68] width 20 height 20
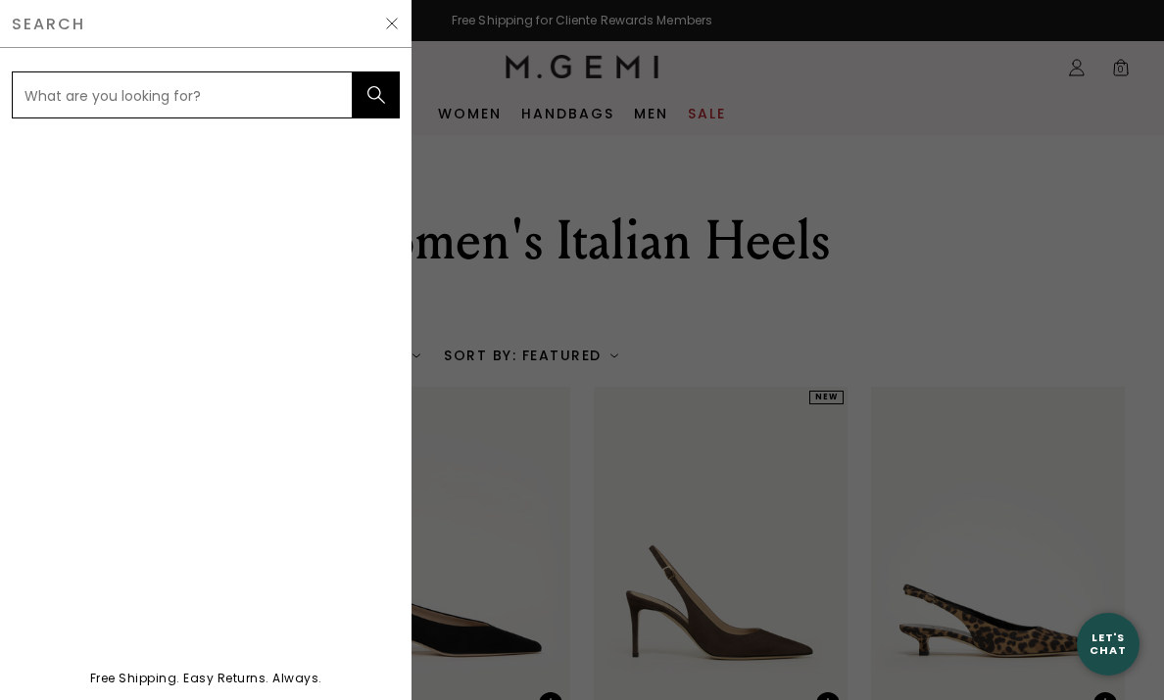
click at [84, 93] on input "text" at bounding box center [182, 95] width 341 height 47
type input "Lustro"
click at [355, 100] on button "submit" at bounding box center [376, 95] width 47 height 47
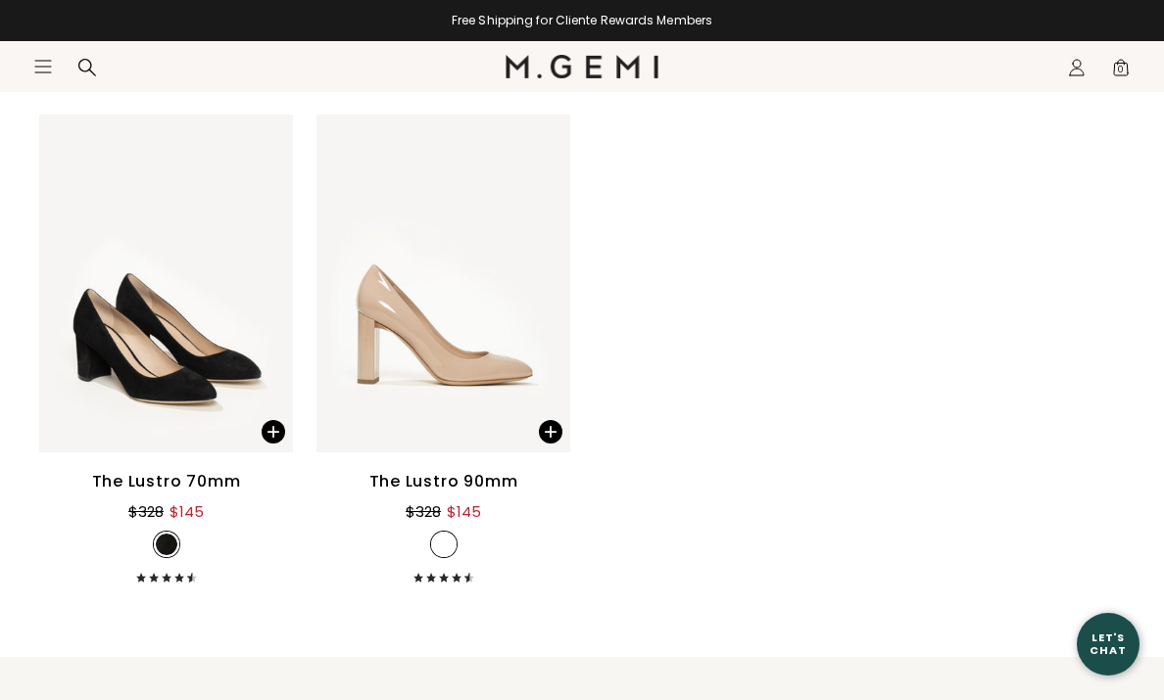
scroll to position [195, 0]
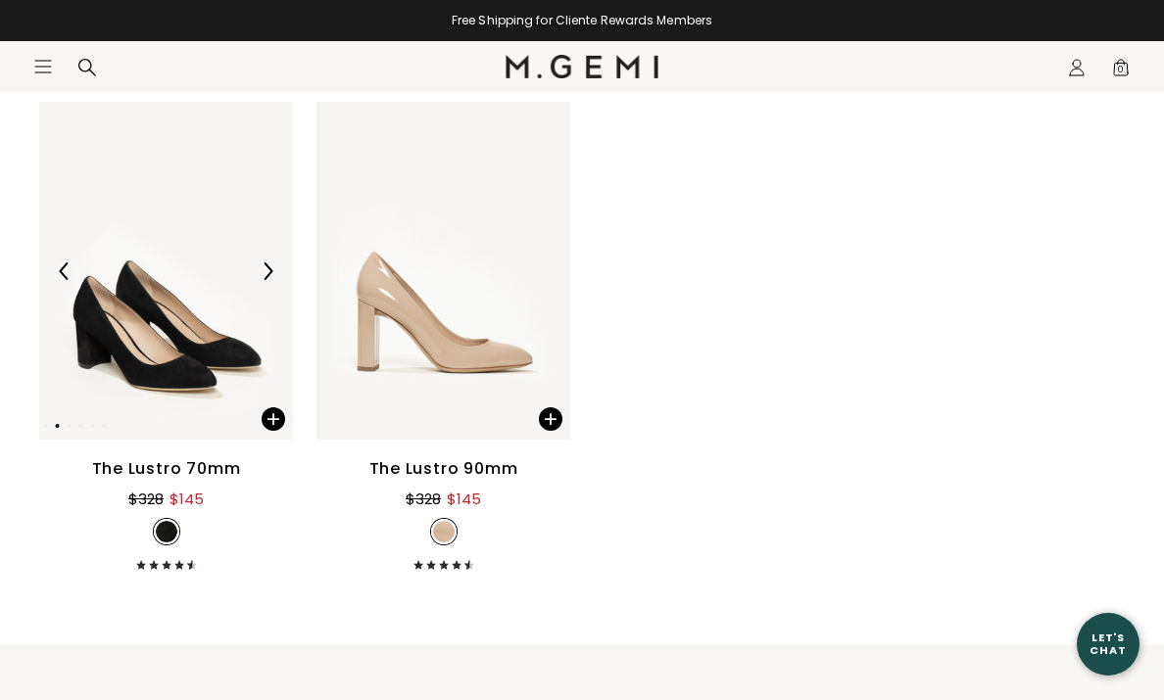
click at [195, 279] on div at bounding box center [166, 271] width 254 height 31
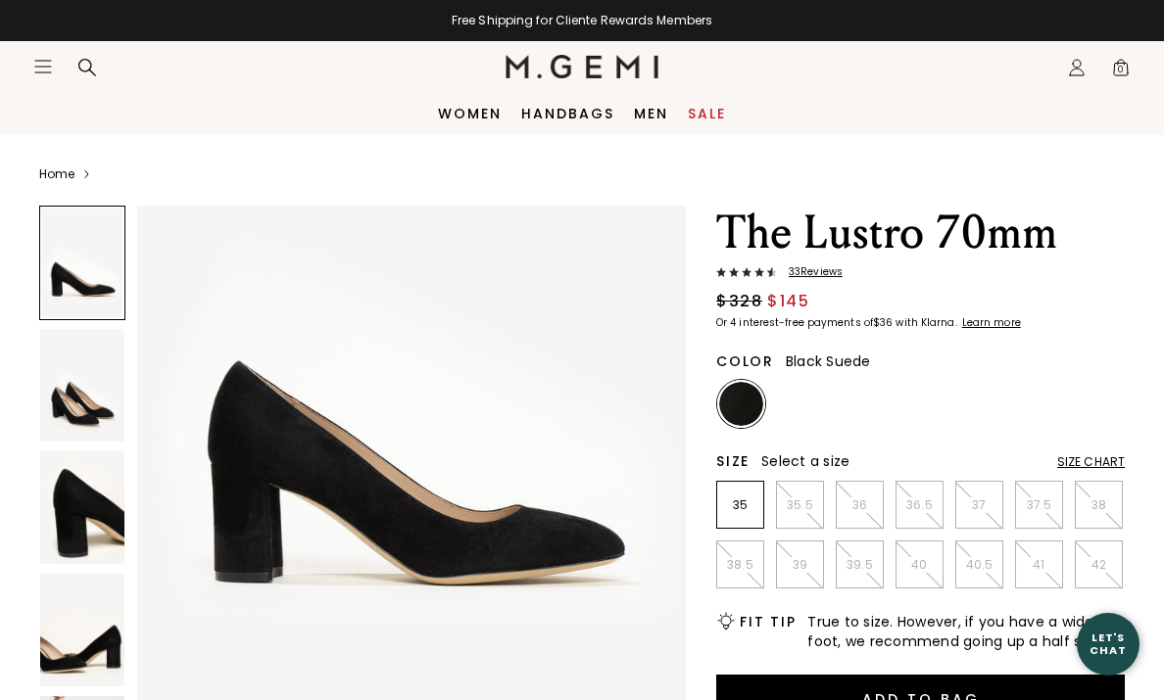
click at [81, 393] on img at bounding box center [82, 385] width 84 height 113
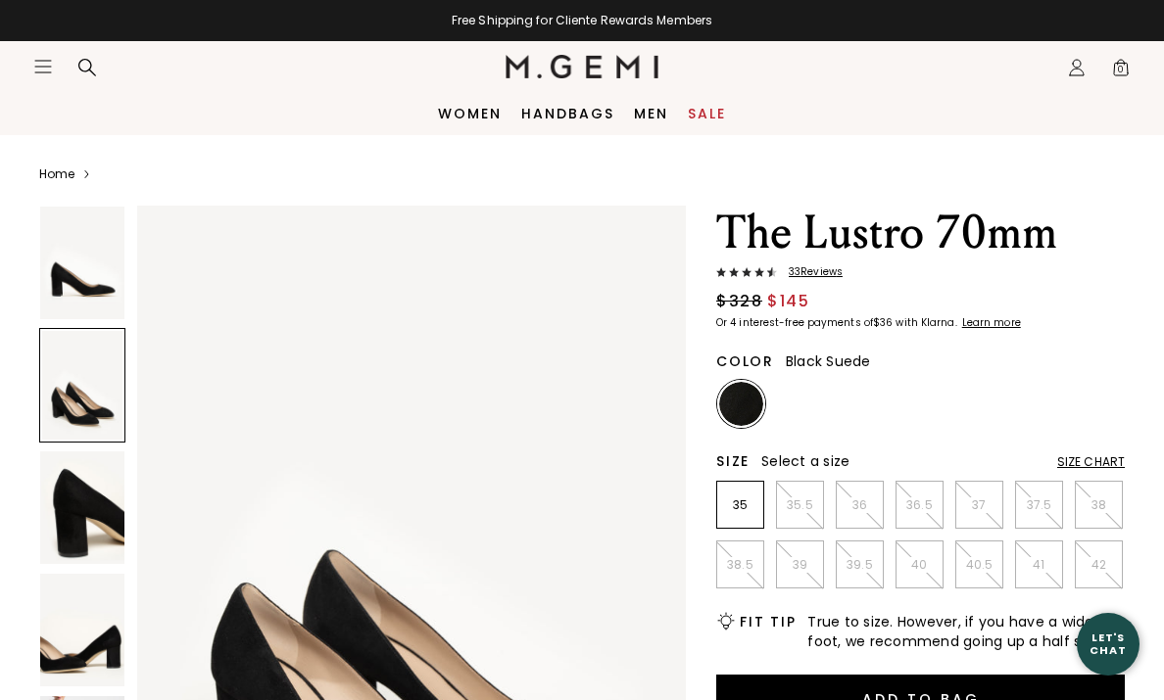
click at [71, 502] on img at bounding box center [82, 508] width 84 height 113
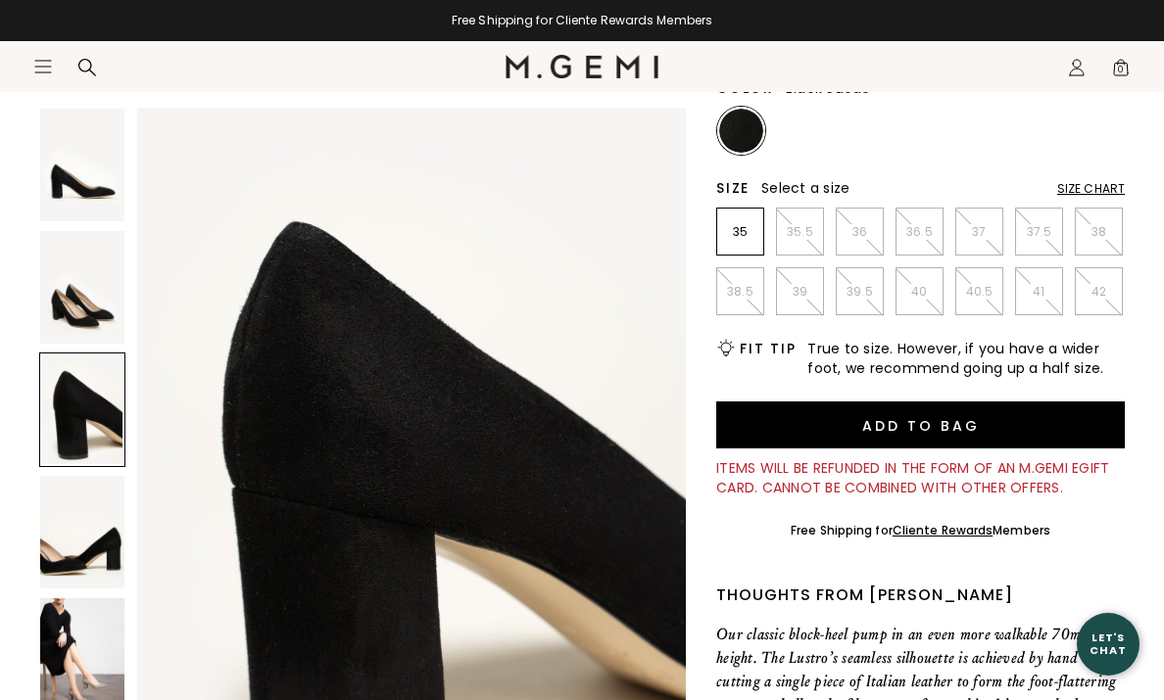
scroll to position [275, 0]
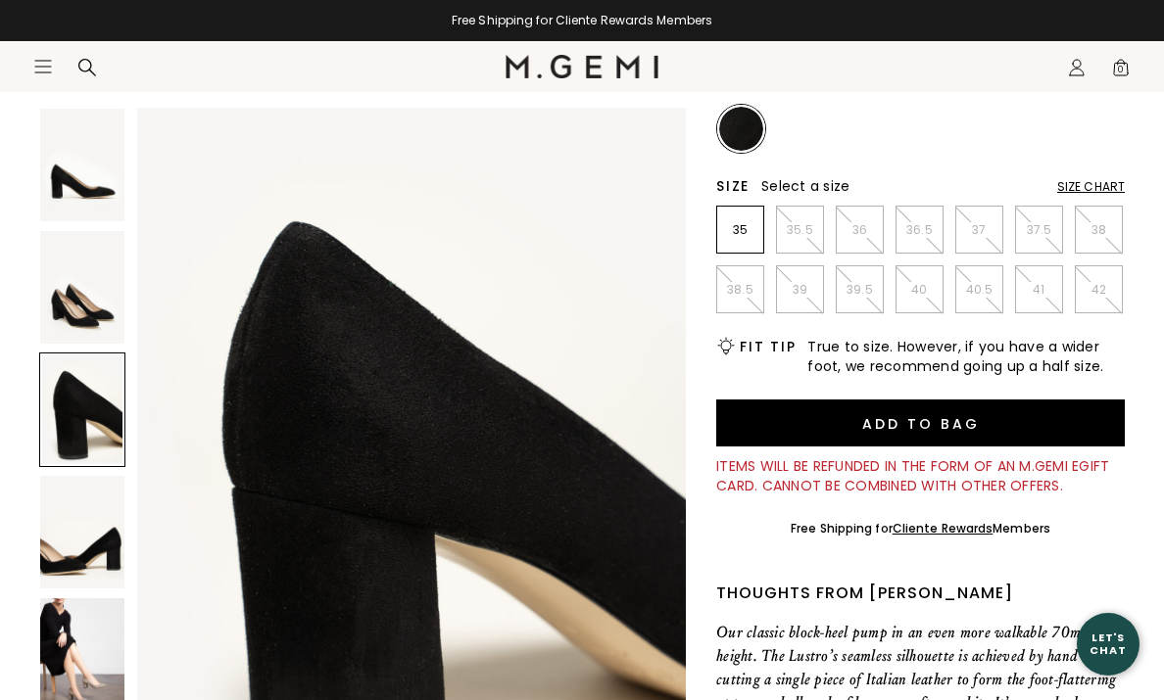
click at [105, 318] on img at bounding box center [82, 287] width 84 height 113
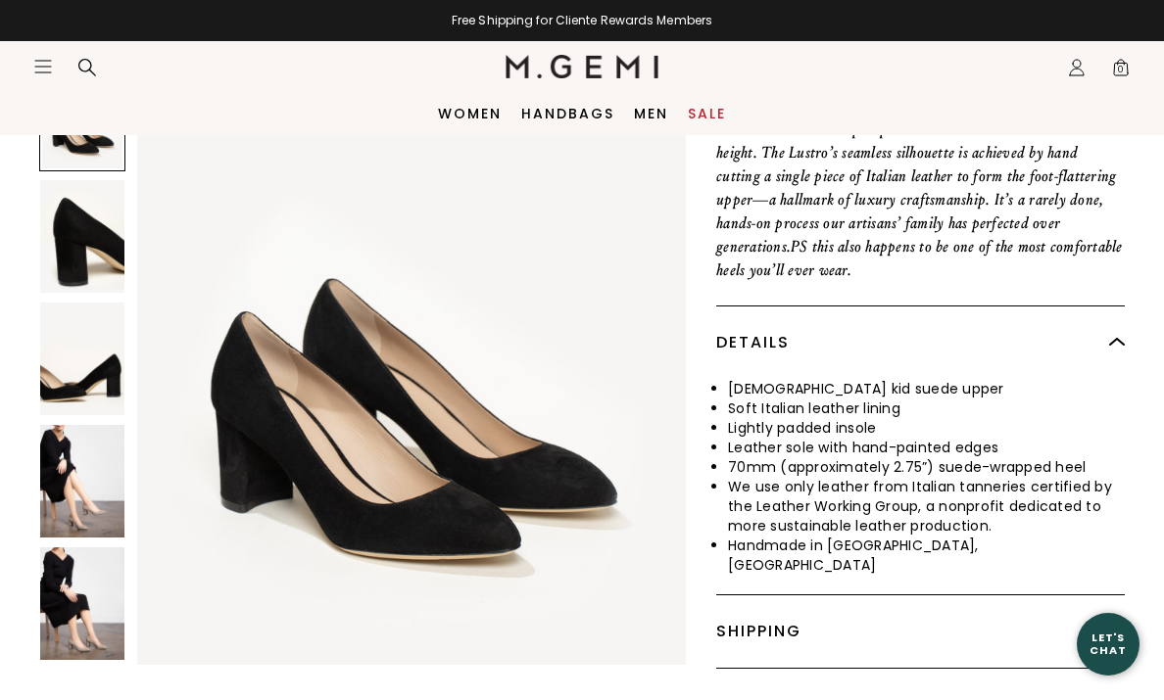
scroll to position [756, 0]
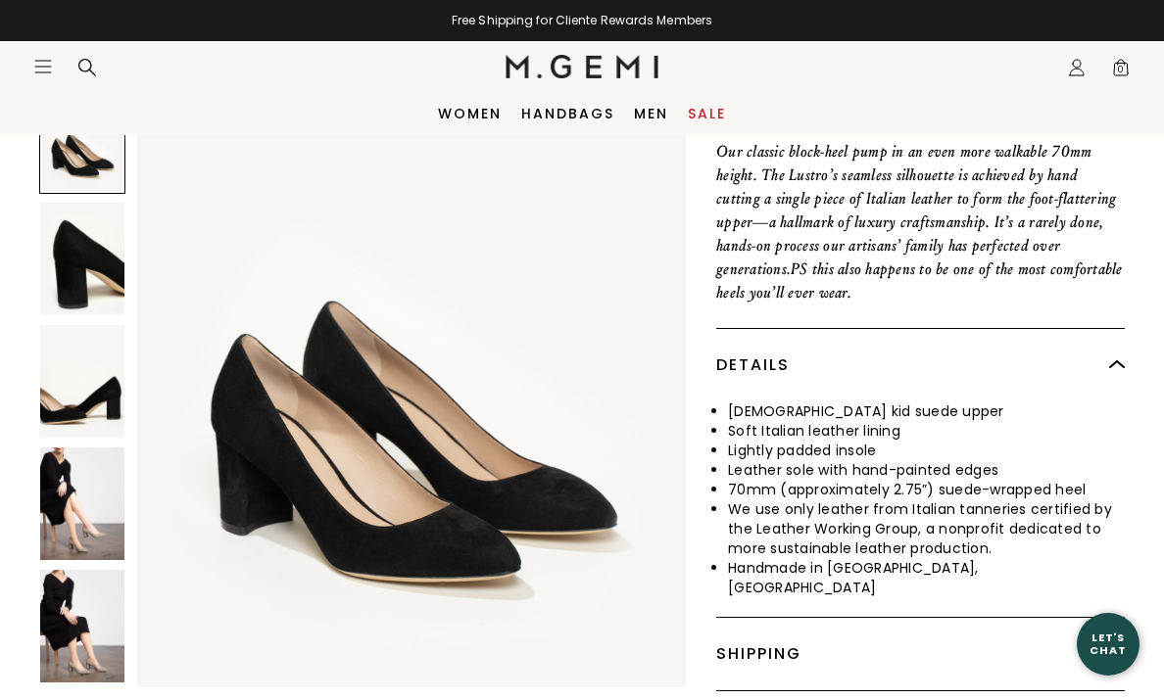
click at [45, 64] on icon "Icons/20x20/hamburger@2x" at bounding box center [43, 67] width 20 height 20
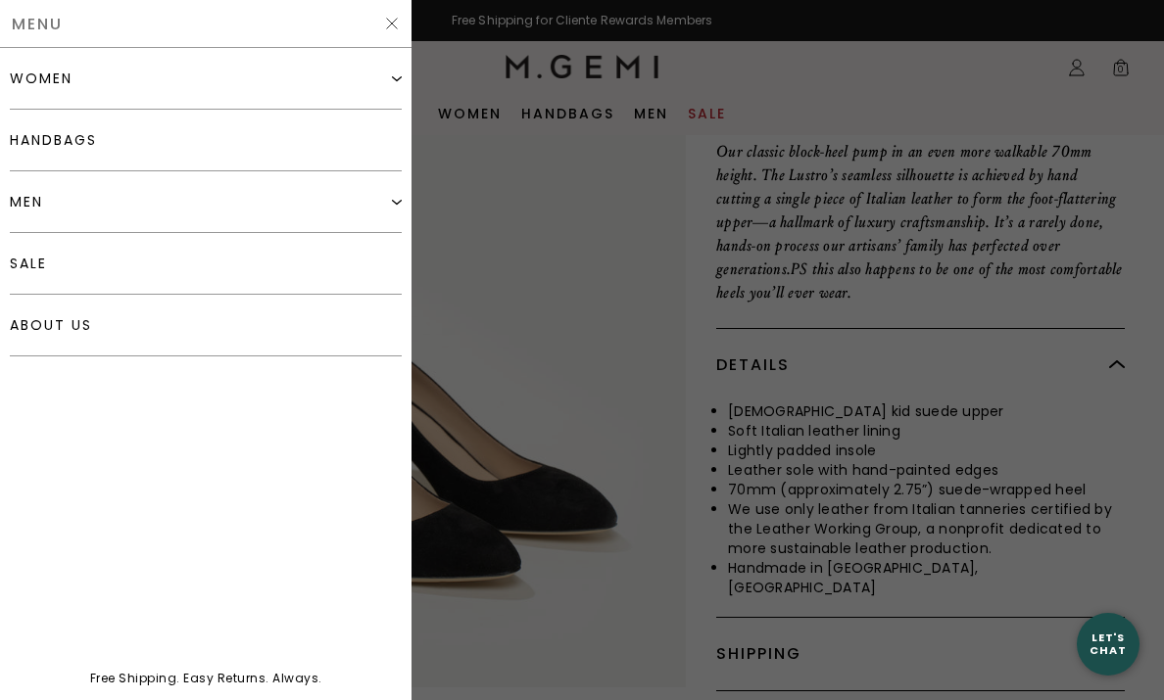
click at [399, 81] on img at bounding box center [397, 78] width 10 height 10
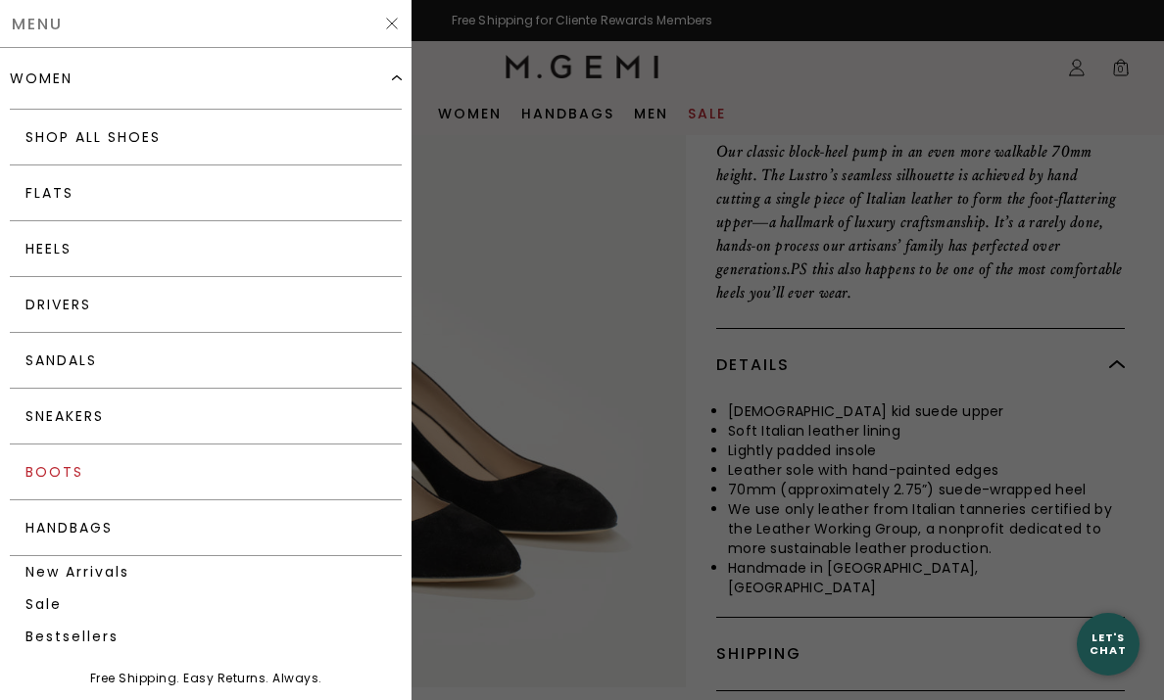
click at [76, 467] on link "Boots" at bounding box center [206, 473] width 392 height 56
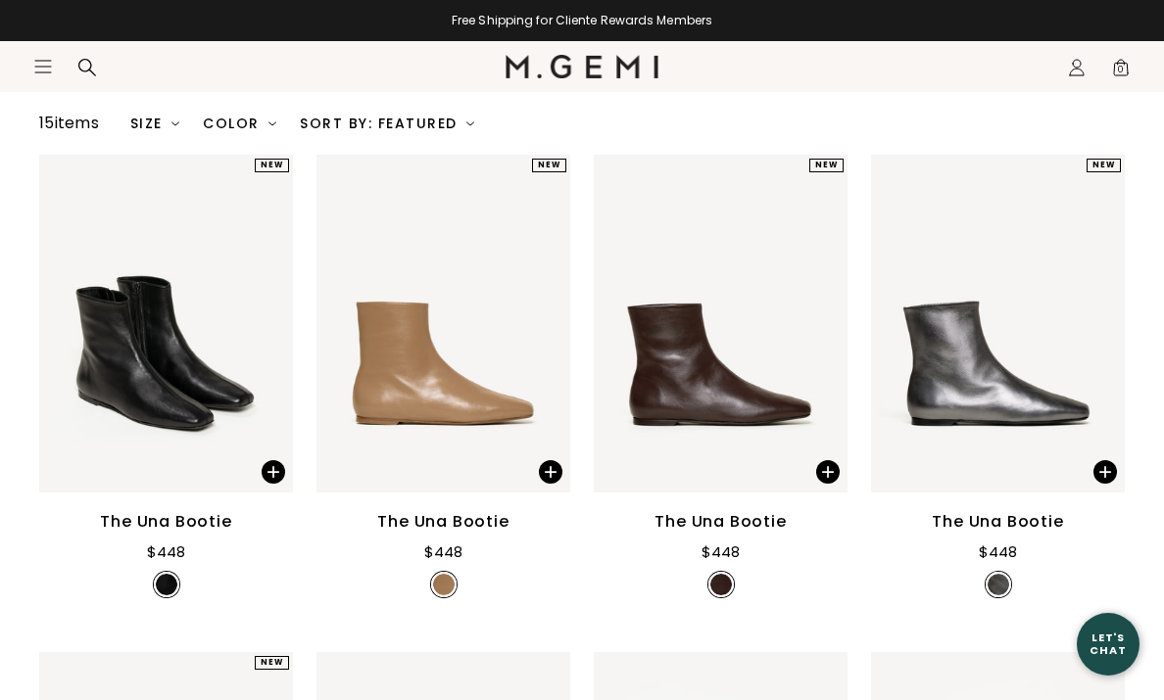
scroll to position [250, 0]
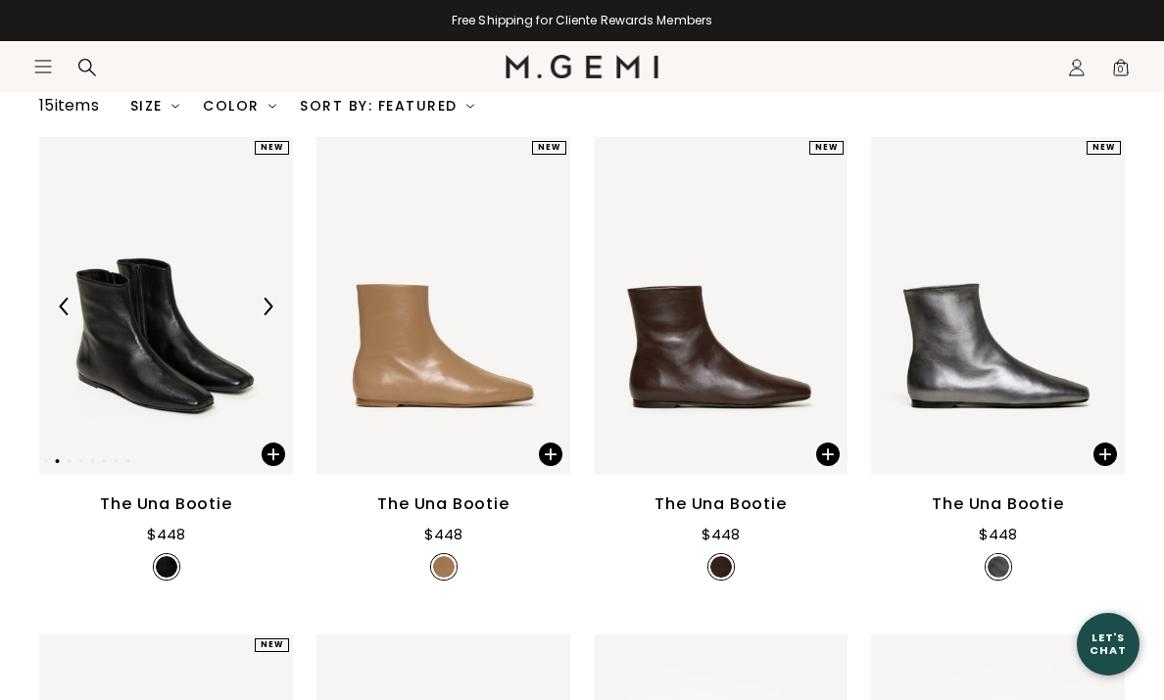
click at [265, 312] on img at bounding box center [268, 307] width 18 height 18
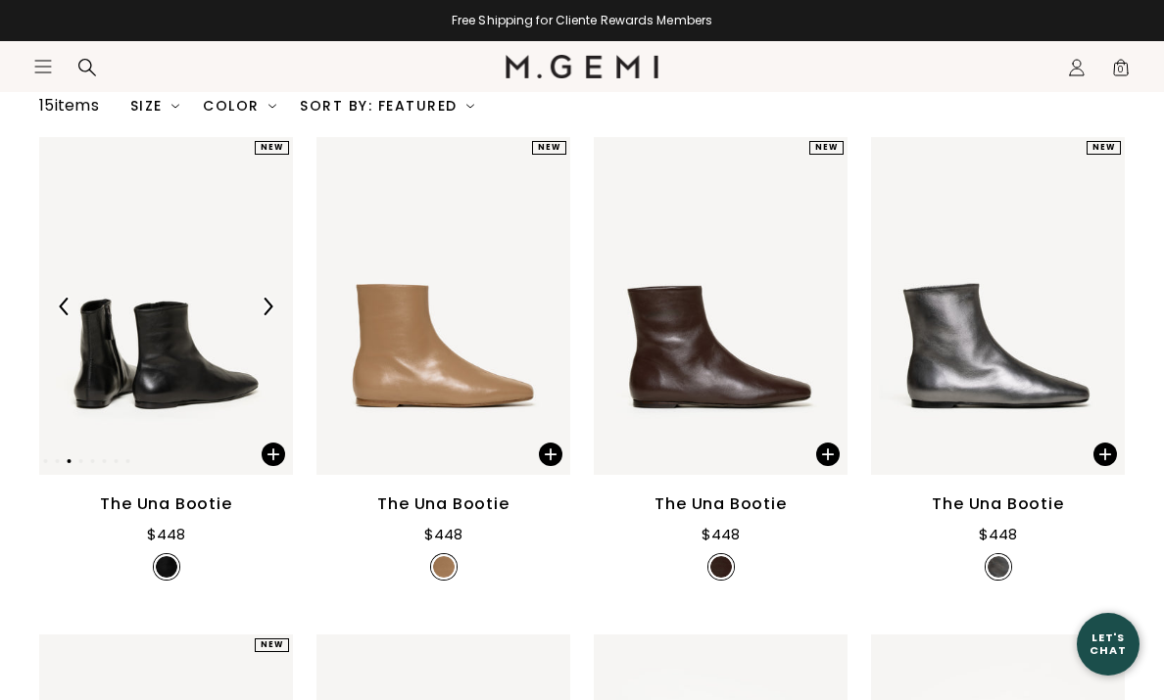
click at [265, 312] on img at bounding box center [268, 307] width 18 height 18
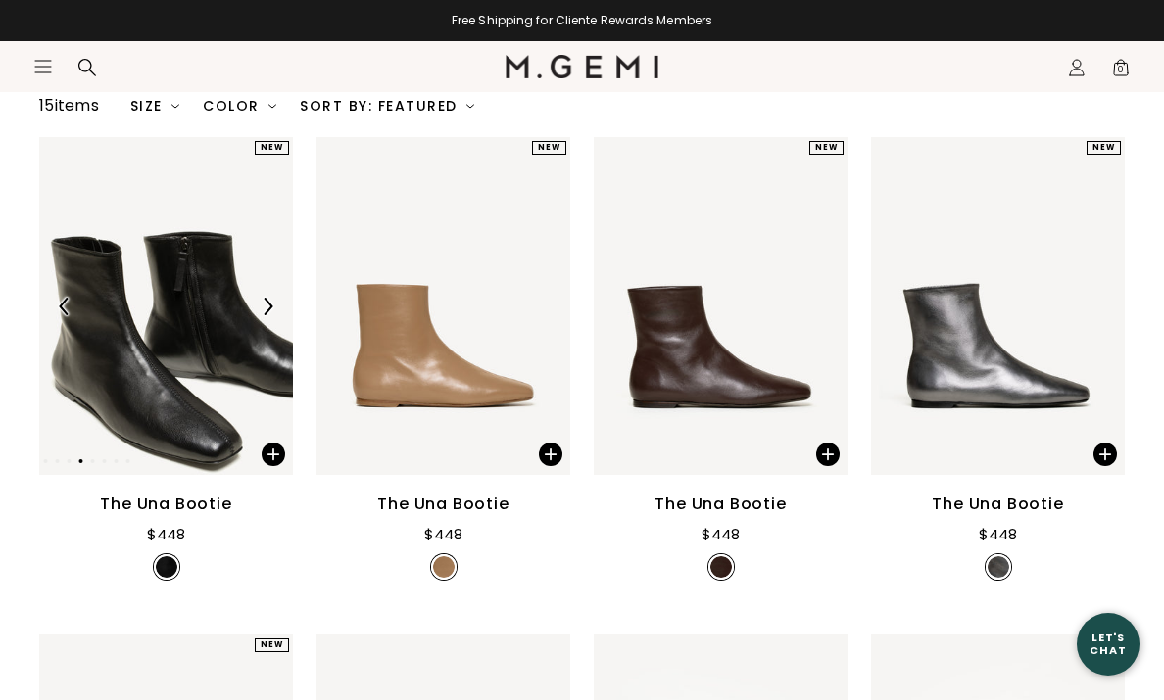
click at [265, 312] on img at bounding box center [268, 307] width 18 height 18
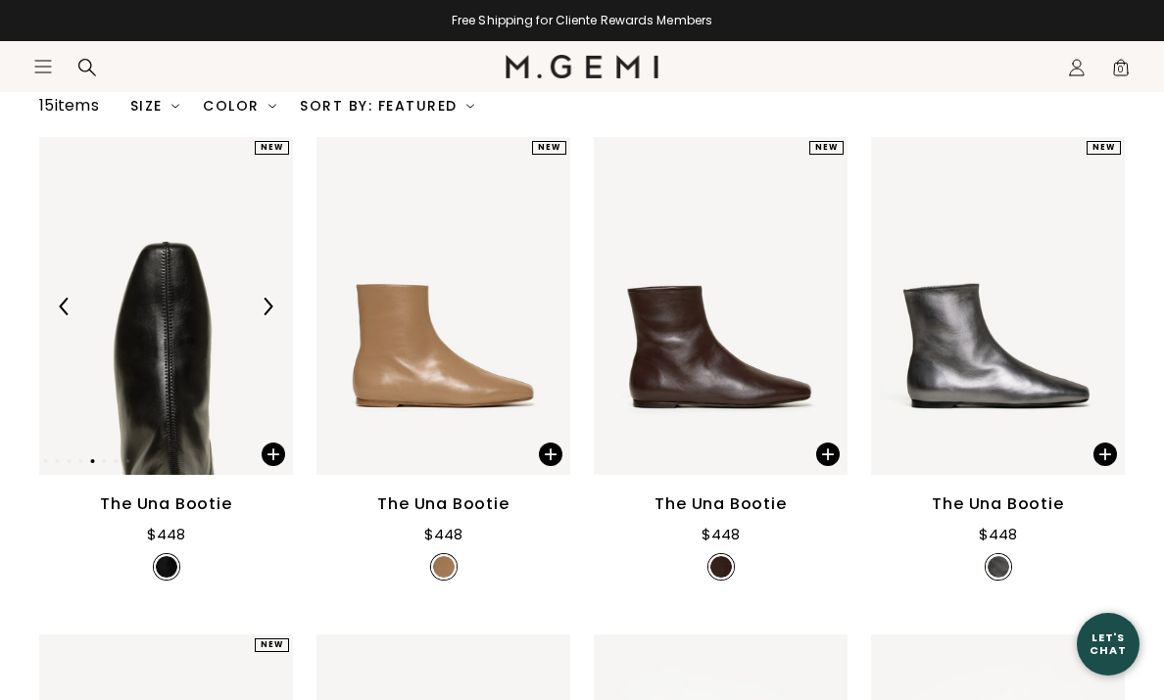
click at [265, 312] on img at bounding box center [268, 307] width 18 height 18
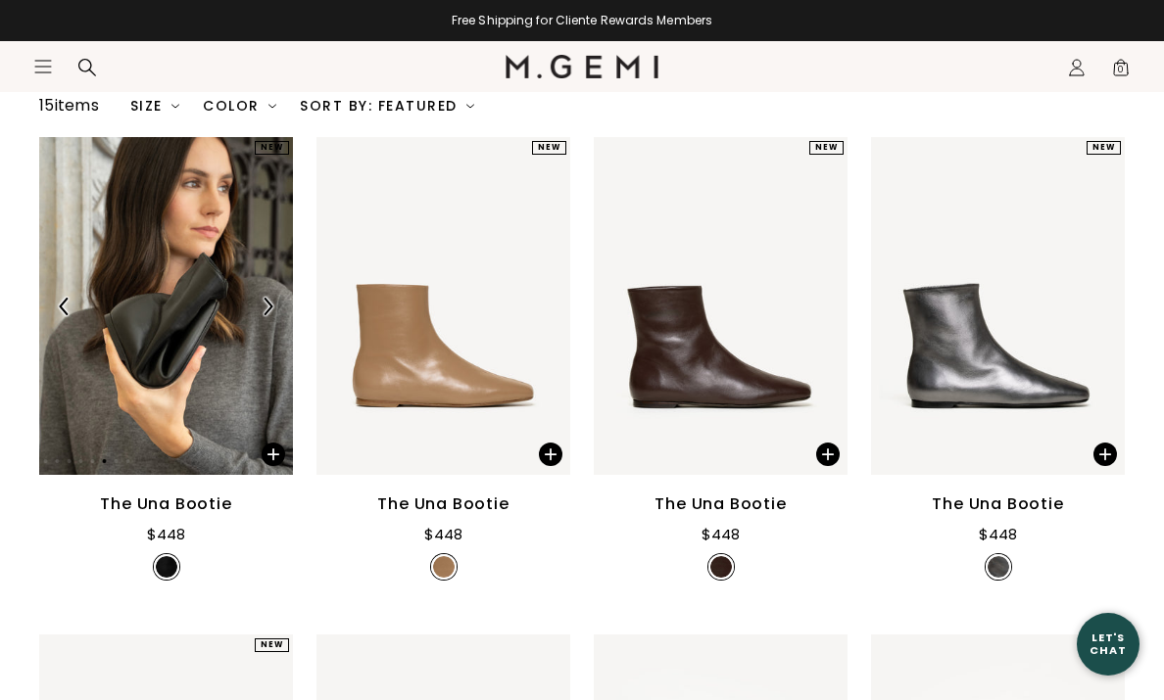
click at [269, 302] on img at bounding box center [268, 307] width 18 height 18
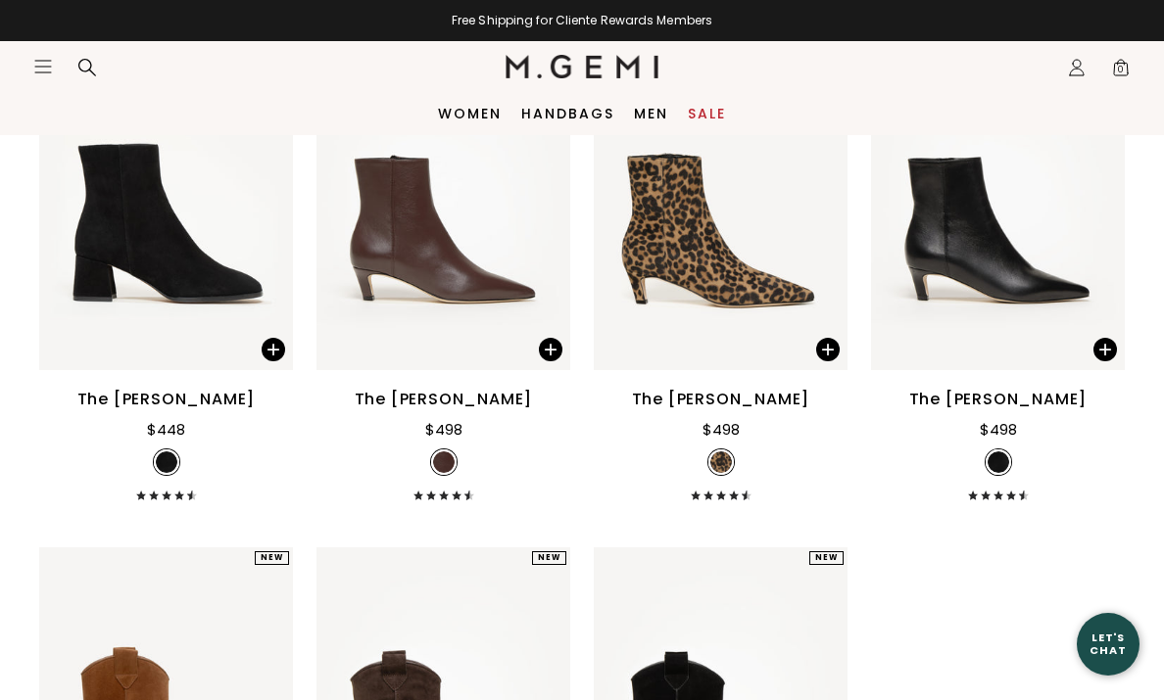
scroll to position [1365, 0]
